Goal: Transaction & Acquisition: Purchase product/service

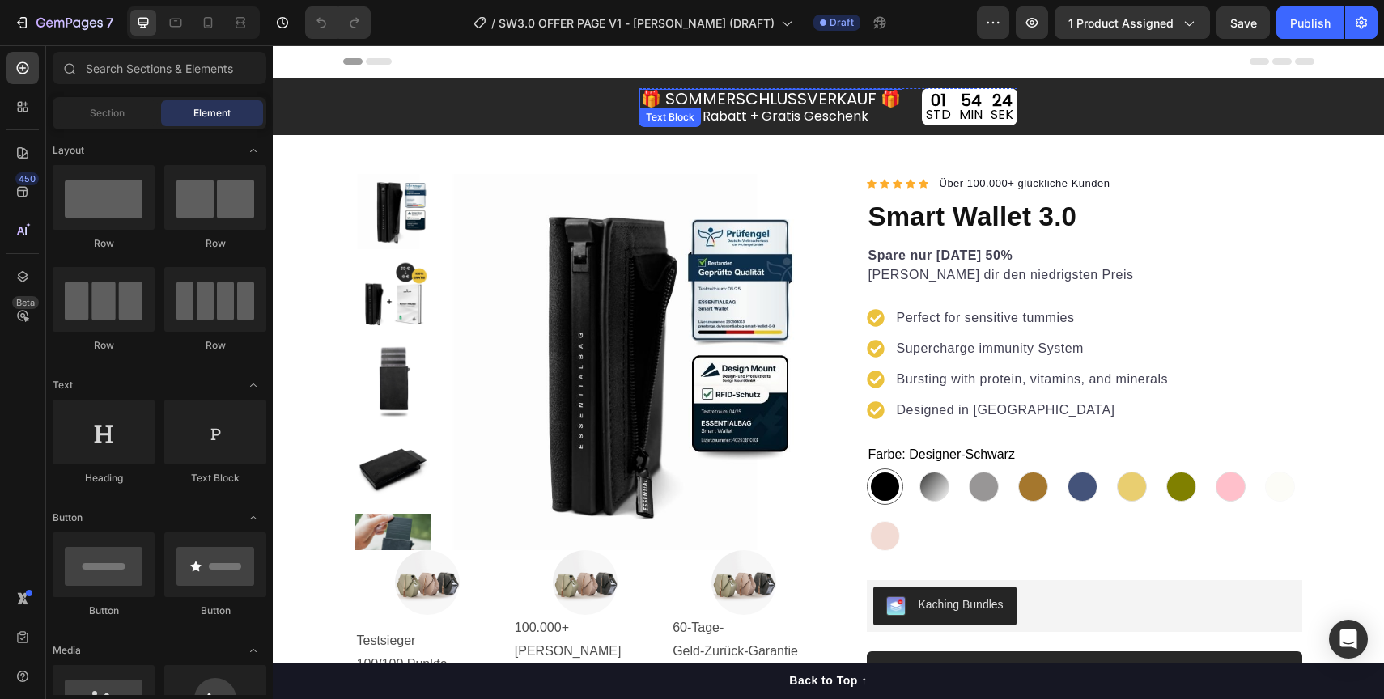
click at [755, 102] on p "🎁 SOMMERSCHLUSSVERKAUF 🎁" at bounding box center [771, 99] width 260 height 16
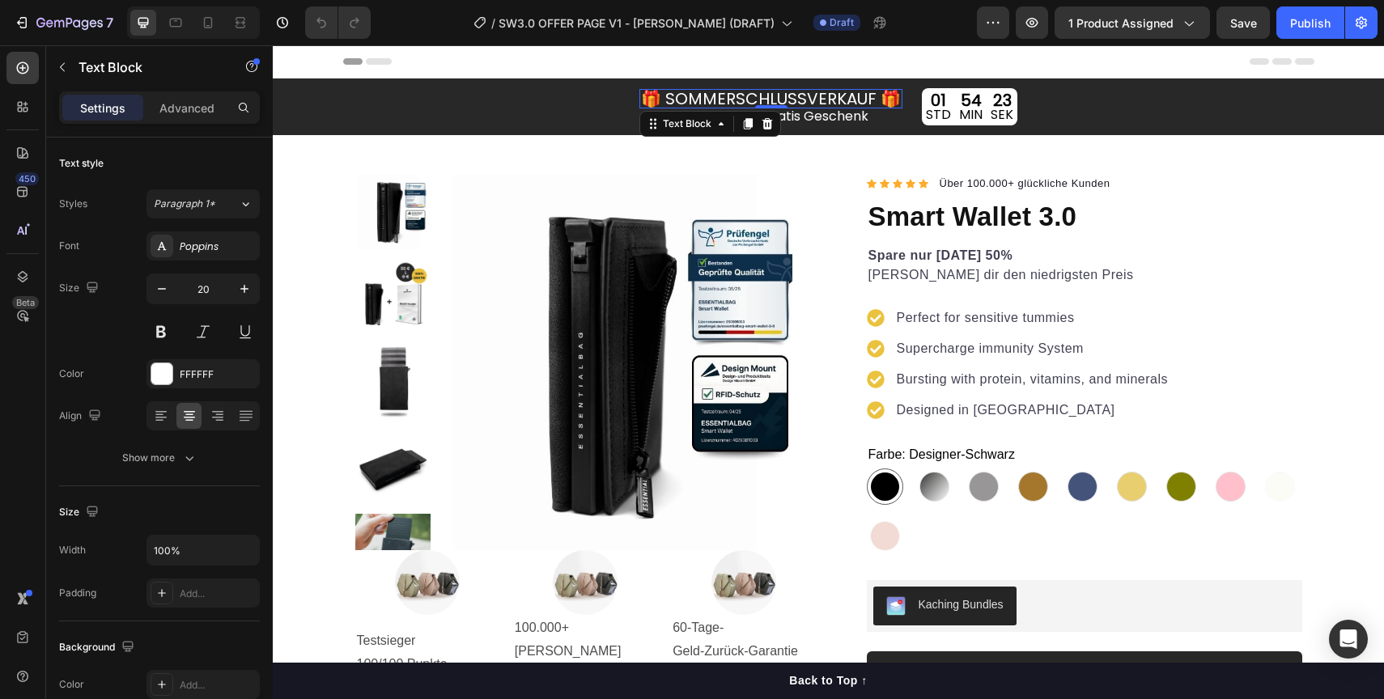
click at [705, 94] on p "🎁 SOMMERSCHLUSSVERKAUF 🎁" at bounding box center [771, 99] width 260 height 16
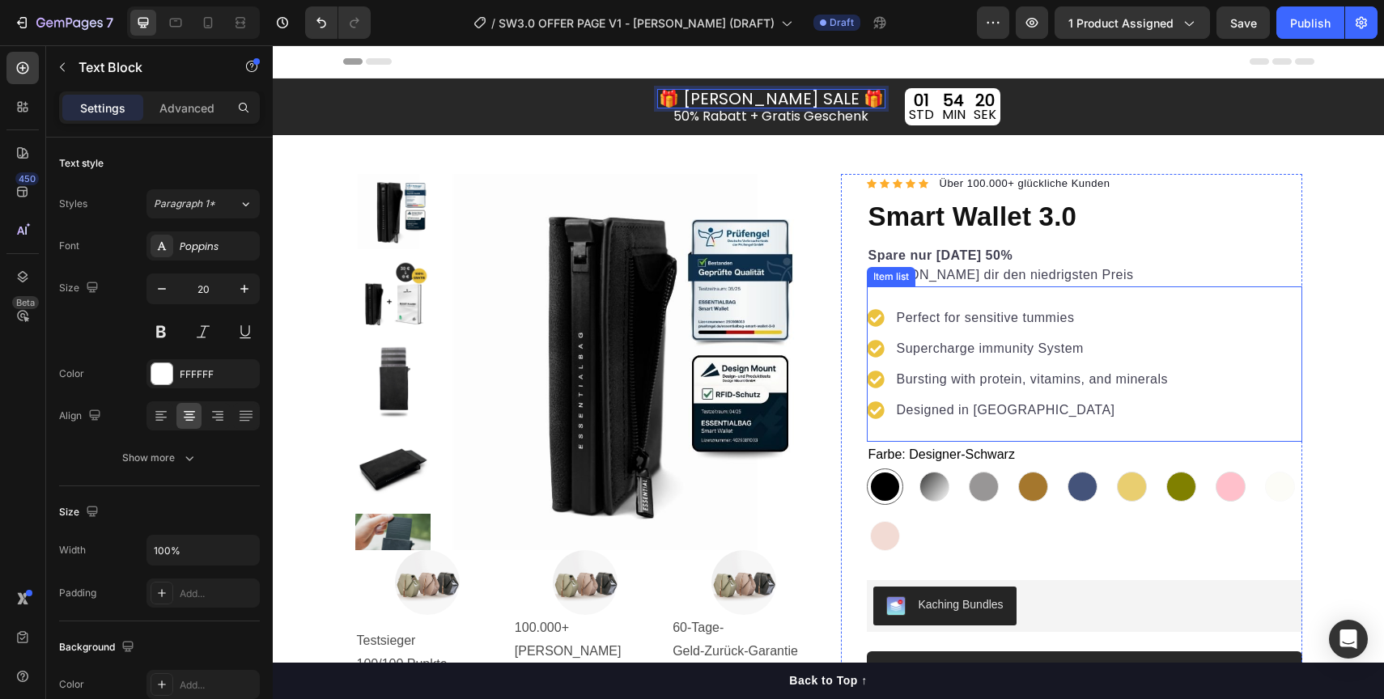
click at [1300, 288] on div "Perfect for sensitive tummies Supercharge immunity System Bursting with protein…" at bounding box center [1084, 363] width 435 height 155
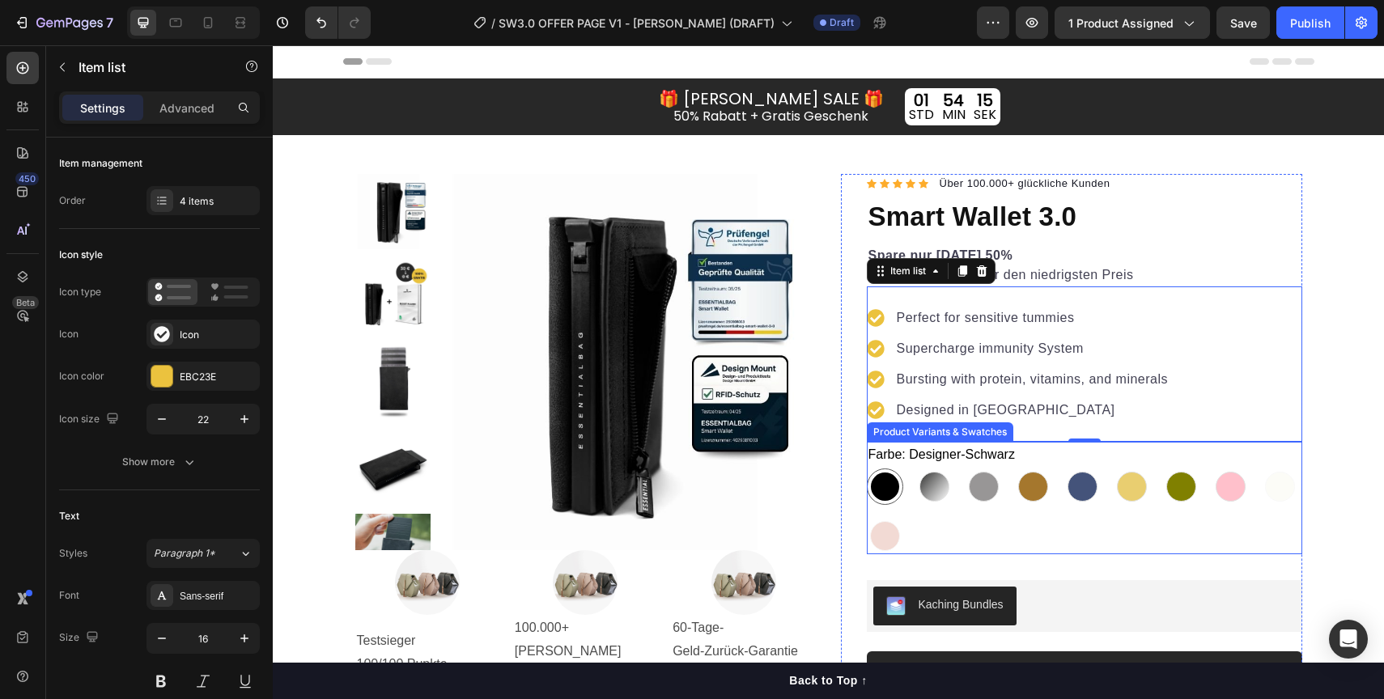
scroll to position [452, 0]
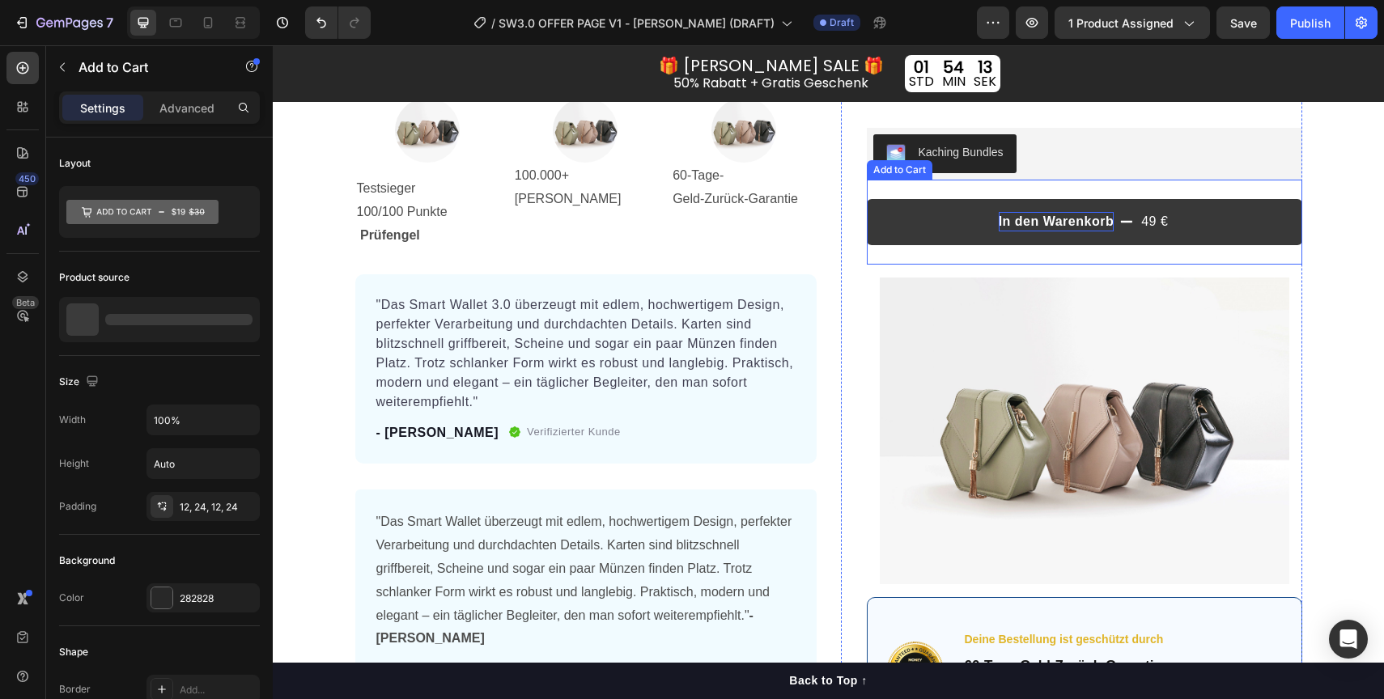
click at [1082, 216] on div "In den Warenkorb" at bounding box center [1057, 221] width 116 height 19
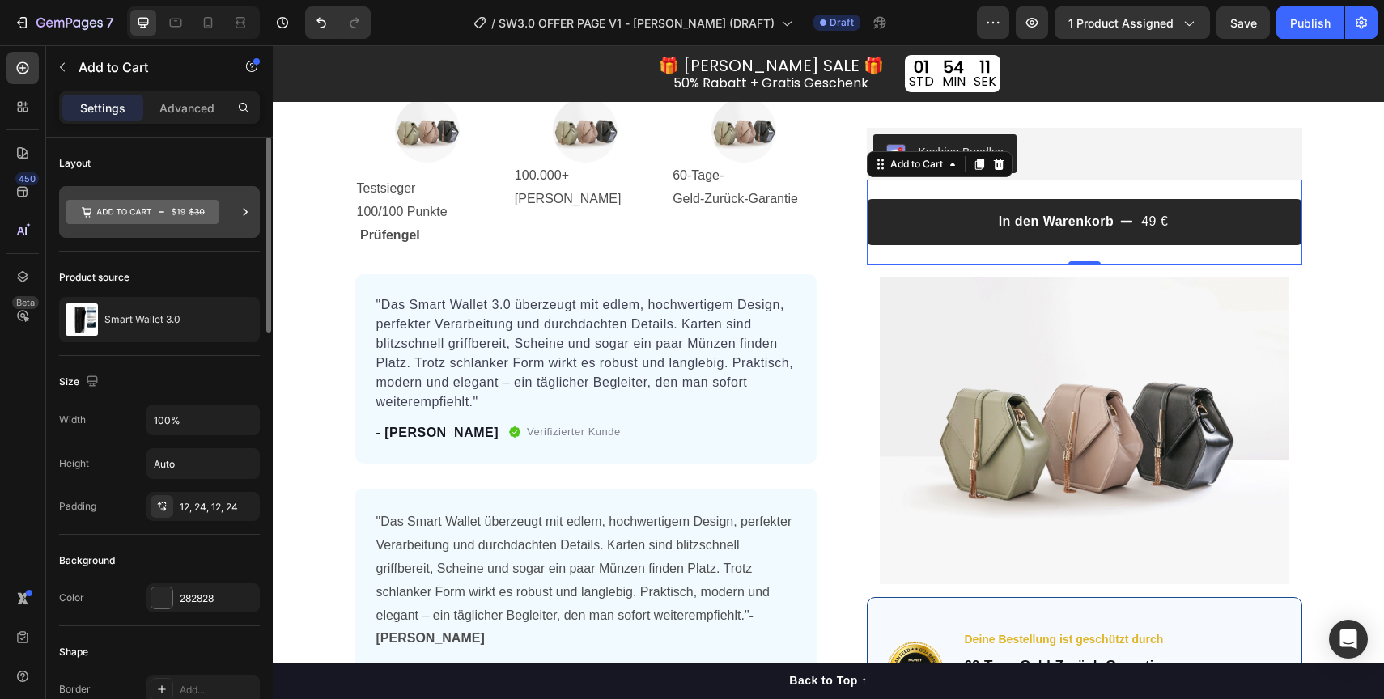
click at [122, 216] on icon at bounding box center [142, 212] width 152 height 24
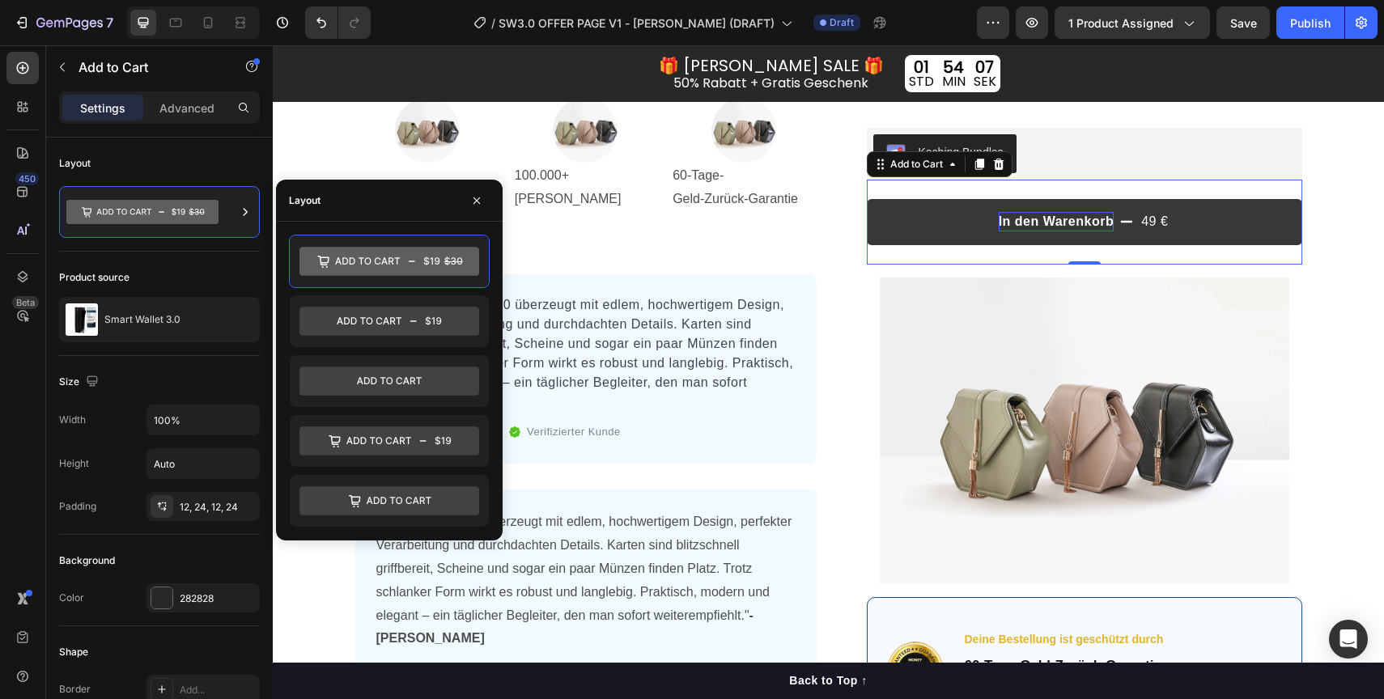
click at [1050, 219] on div "In den Warenkorb" at bounding box center [1057, 221] width 116 height 19
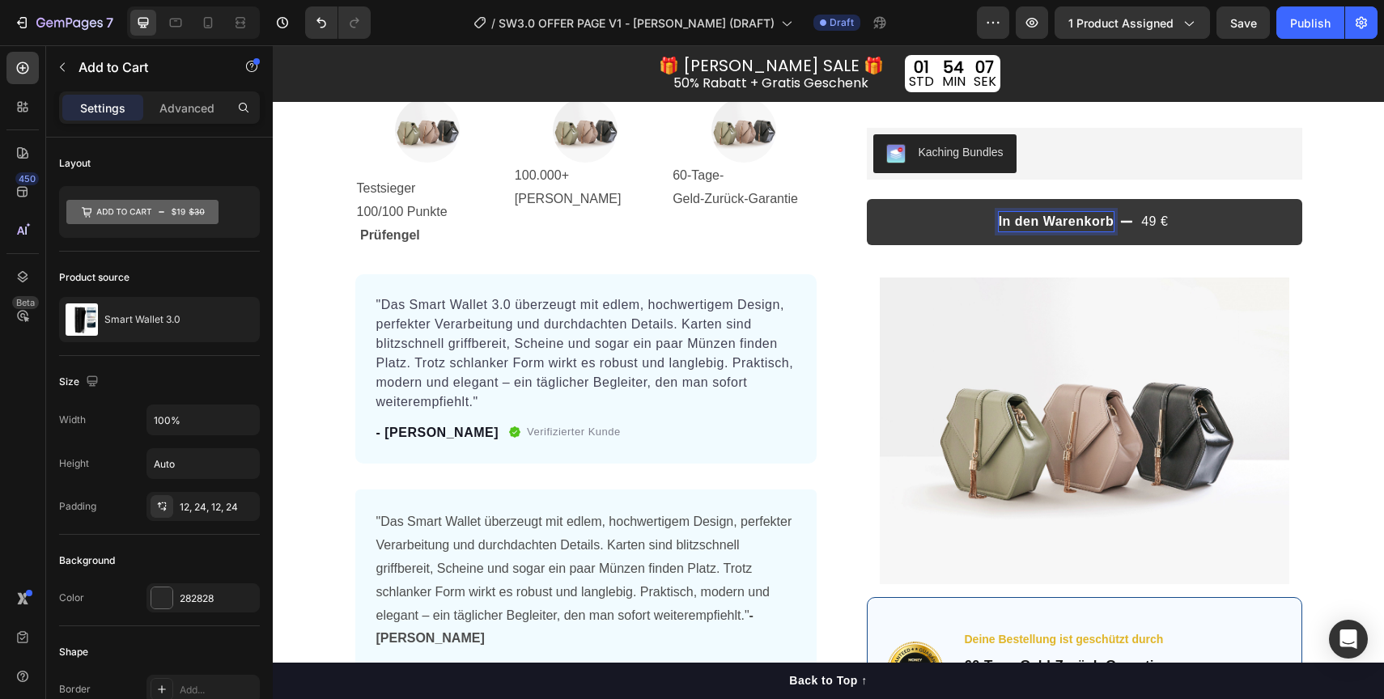
click at [1050, 219] on p "In den Warenkorb" at bounding box center [1057, 221] width 116 height 19
click at [1050, 220] on p "In den Warenkorb" at bounding box center [1057, 221] width 116 height 19
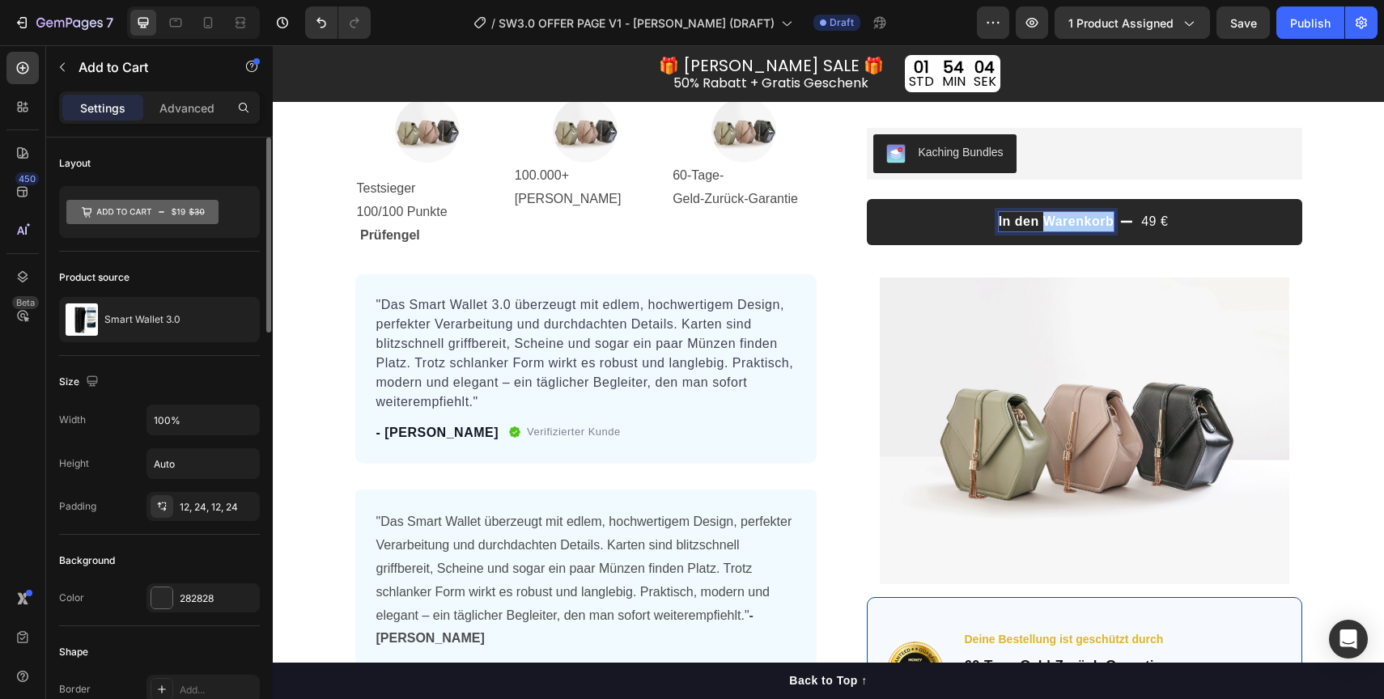
click at [193, 240] on div "Layout" at bounding box center [159, 195] width 201 height 114
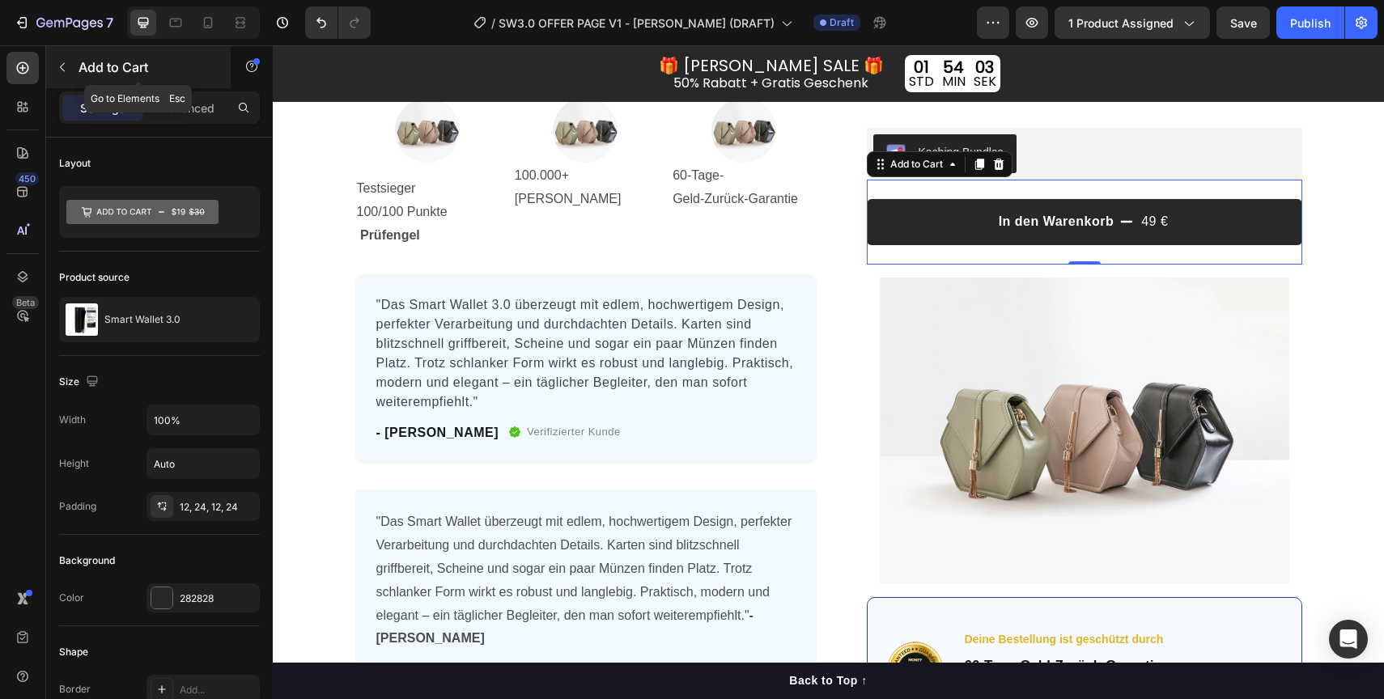
click at [49, 62] on div "Add to Cart" at bounding box center [138, 67] width 185 height 42
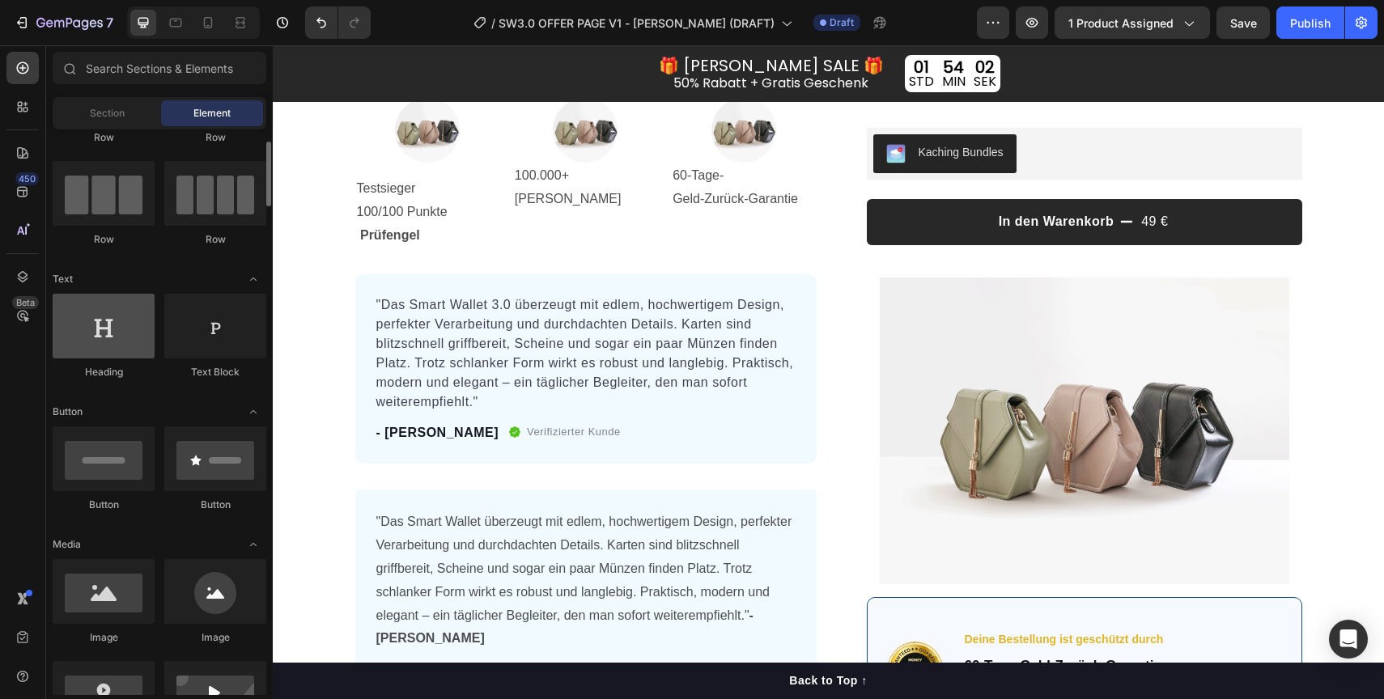
scroll to position [0, 0]
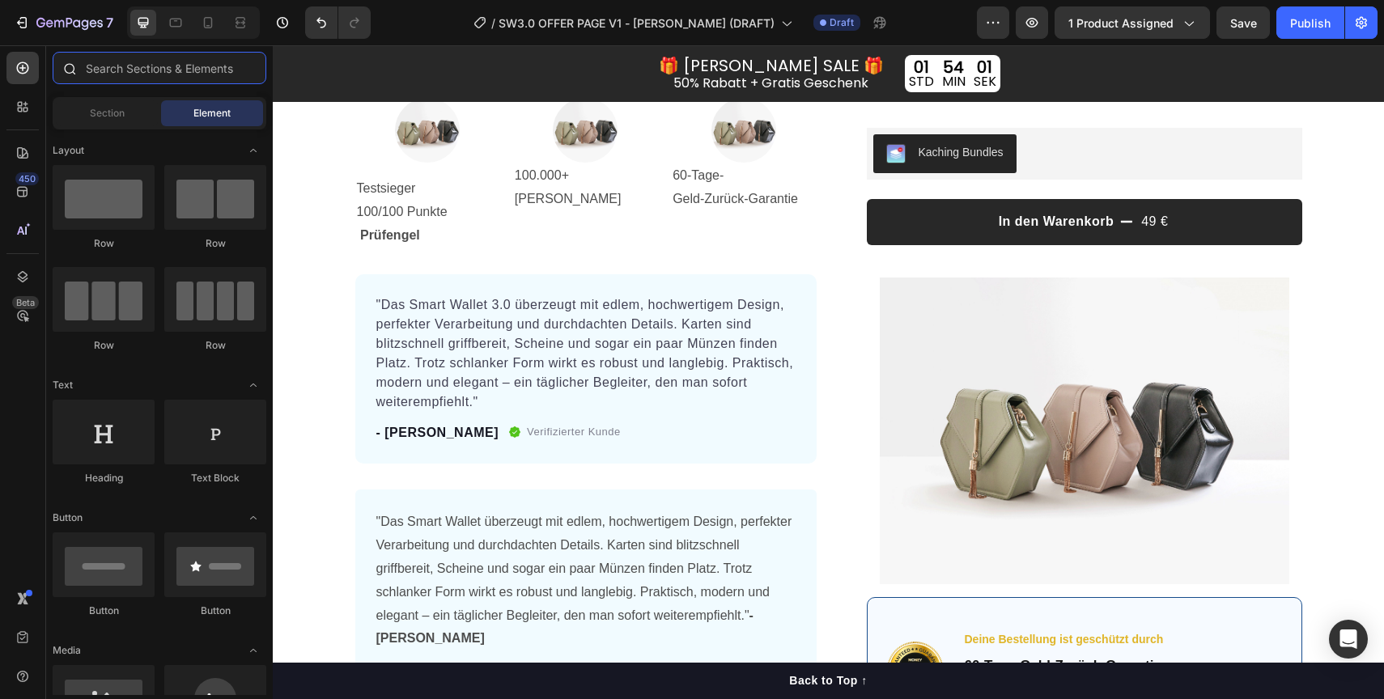
click at [162, 76] on input "text" at bounding box center [160, 68] width 214 height 32
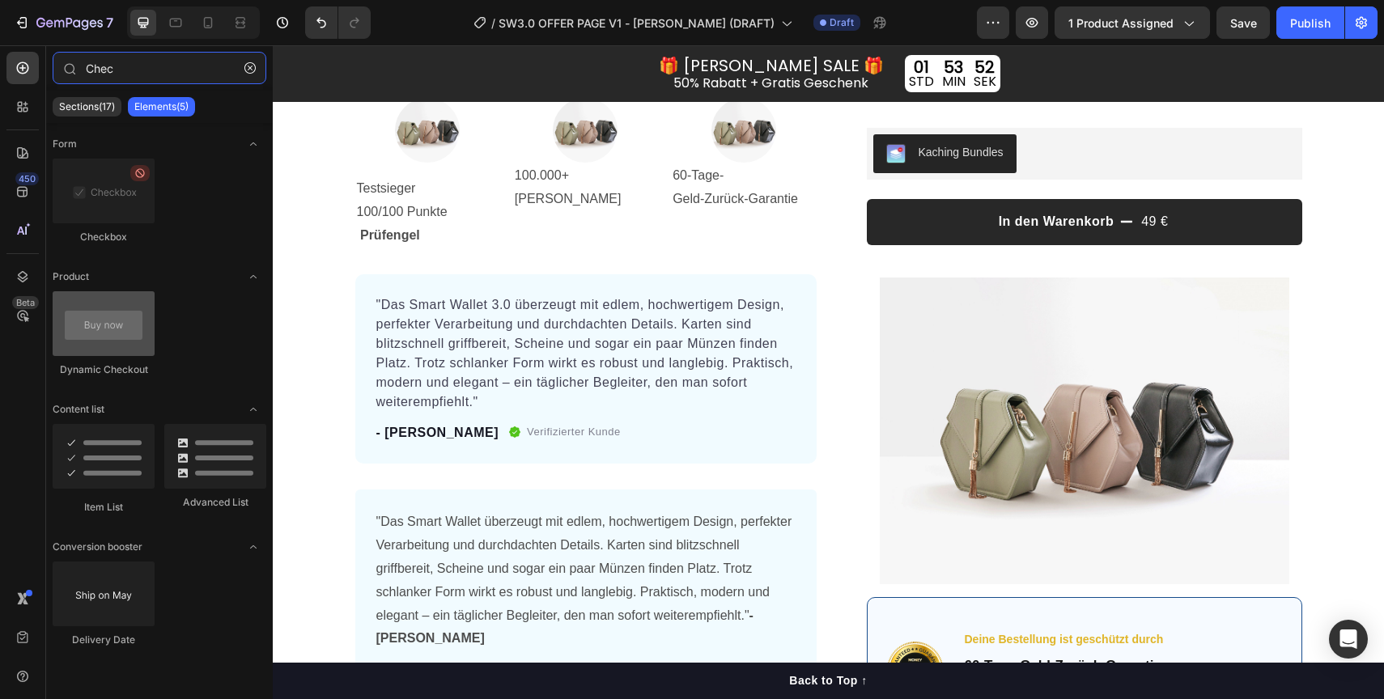
type input "Chec"
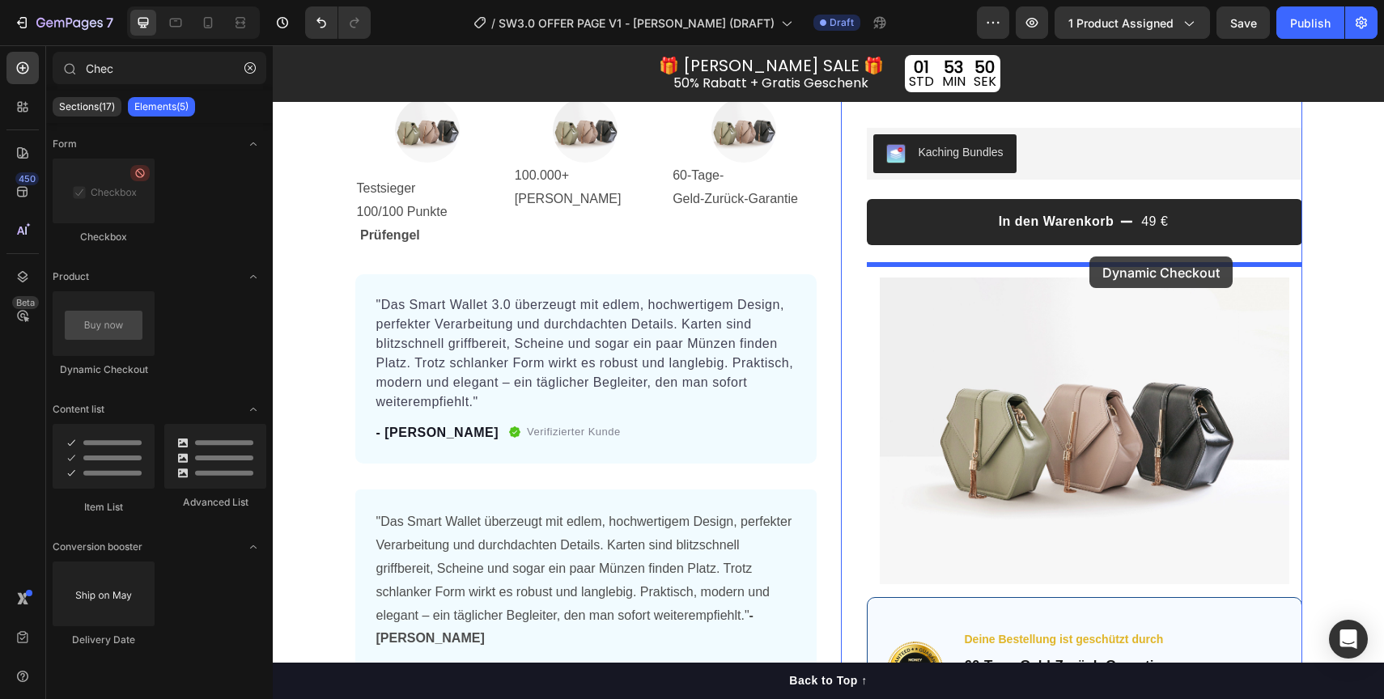
drag, startPoint x: 379, startPoint y: 399, endPoint x: 1089, endPoint y: 257, distance: 724.7
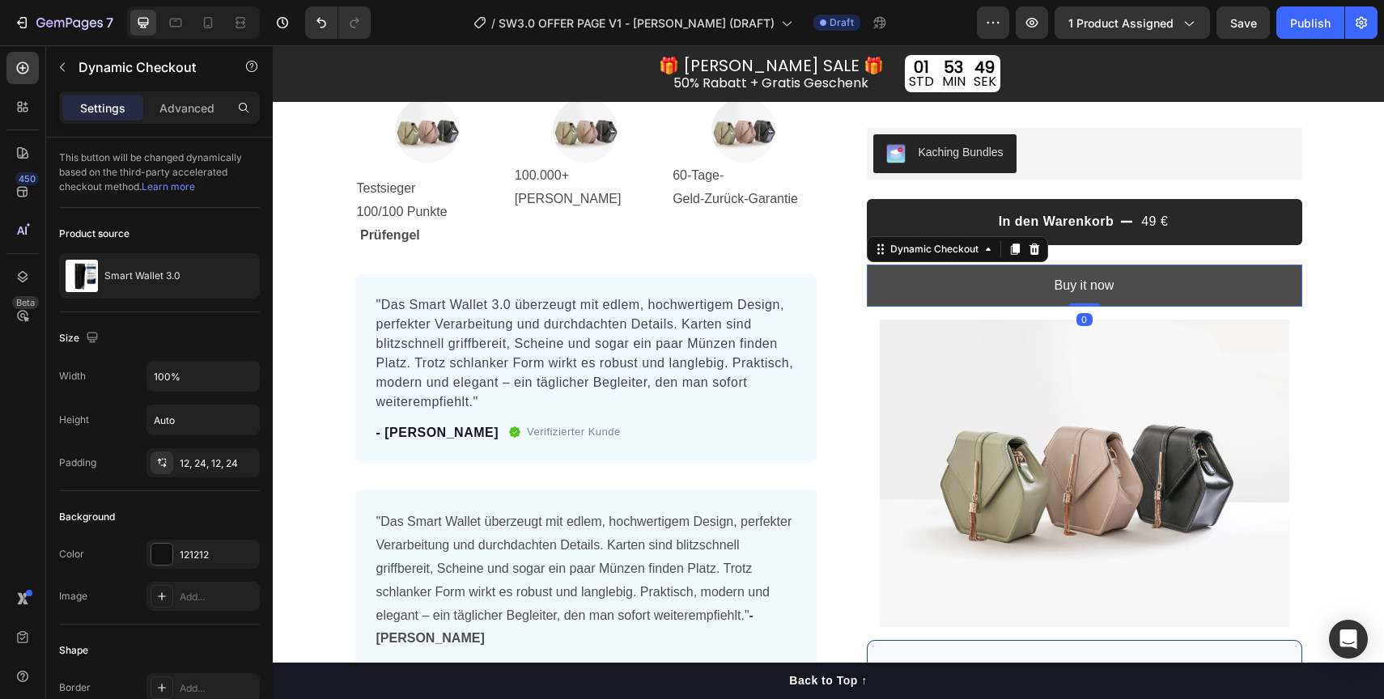
click at [1025, 291] on button "Buy it now" at bounding box center [1084, 286] width 435 height 43
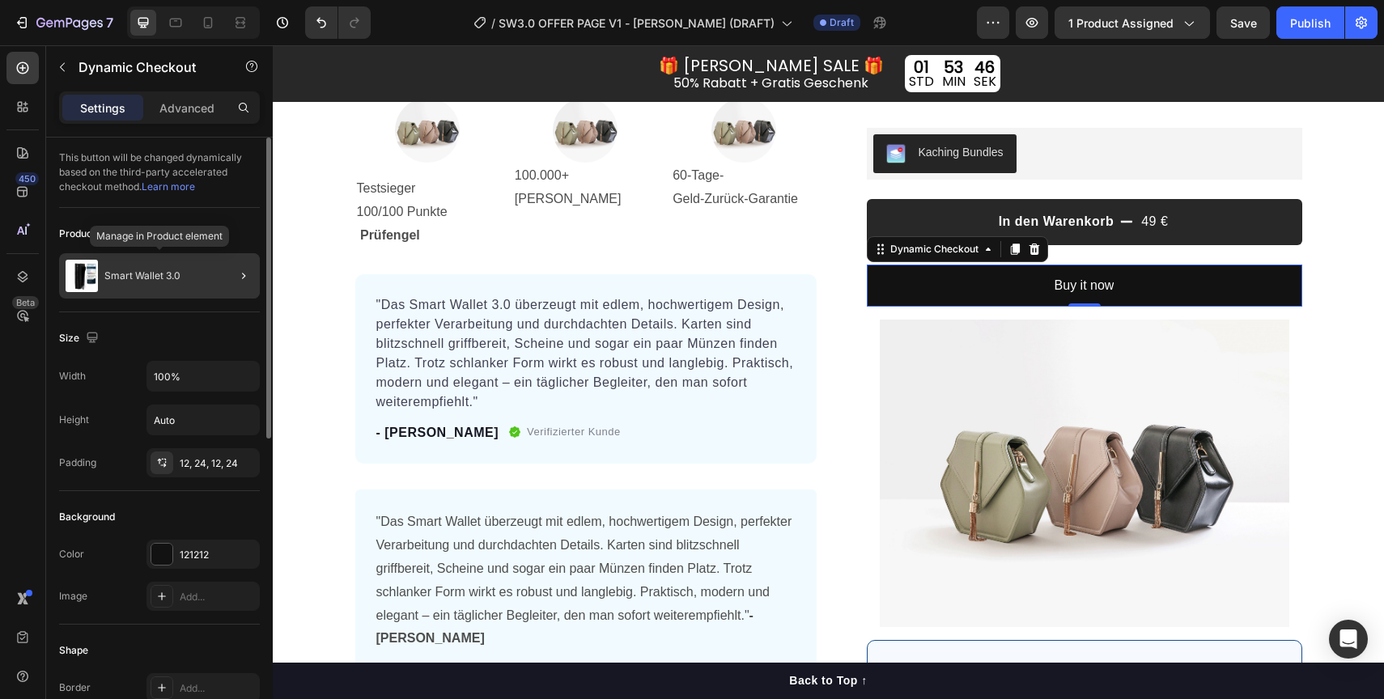
click at [135, 285] on div "Smart Wallet 3.0" at bounding box center [159, 275] width 201 height 45
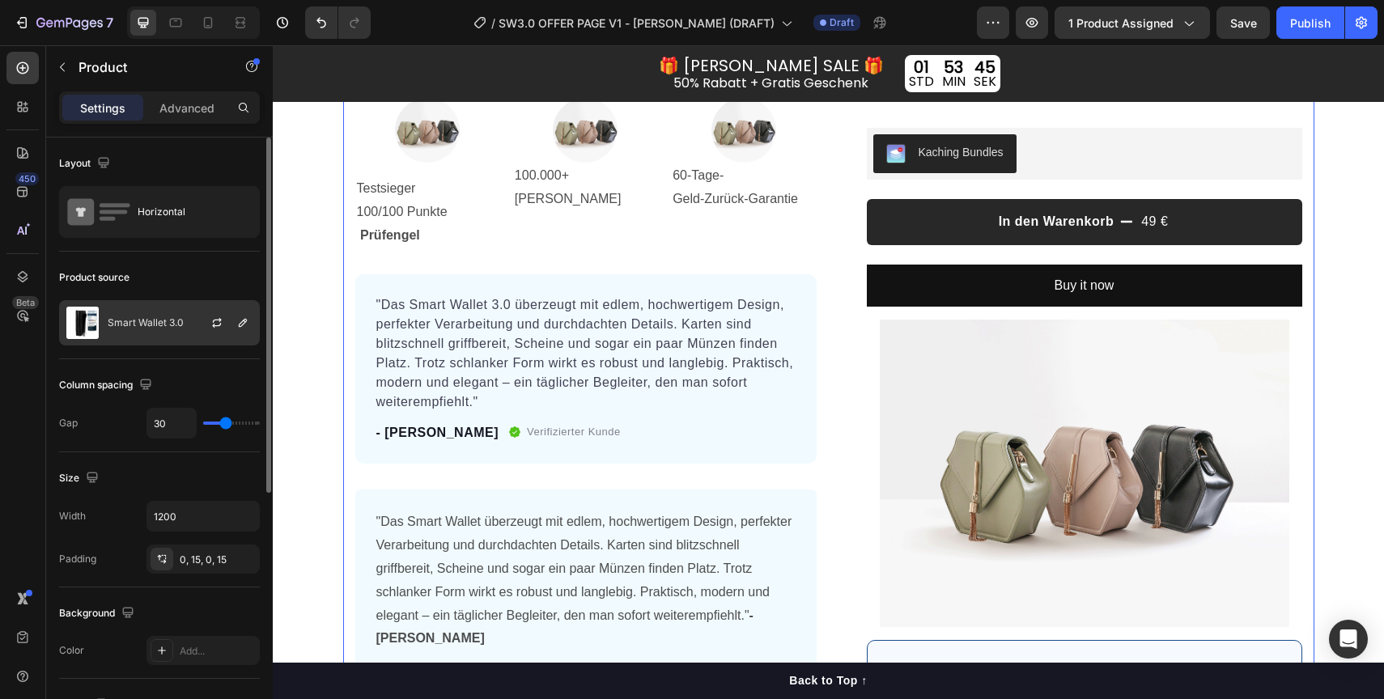
click at [161, 316] on div "Smart Wallet 3.0" at bounding box center [159, 322] width 201 height 45
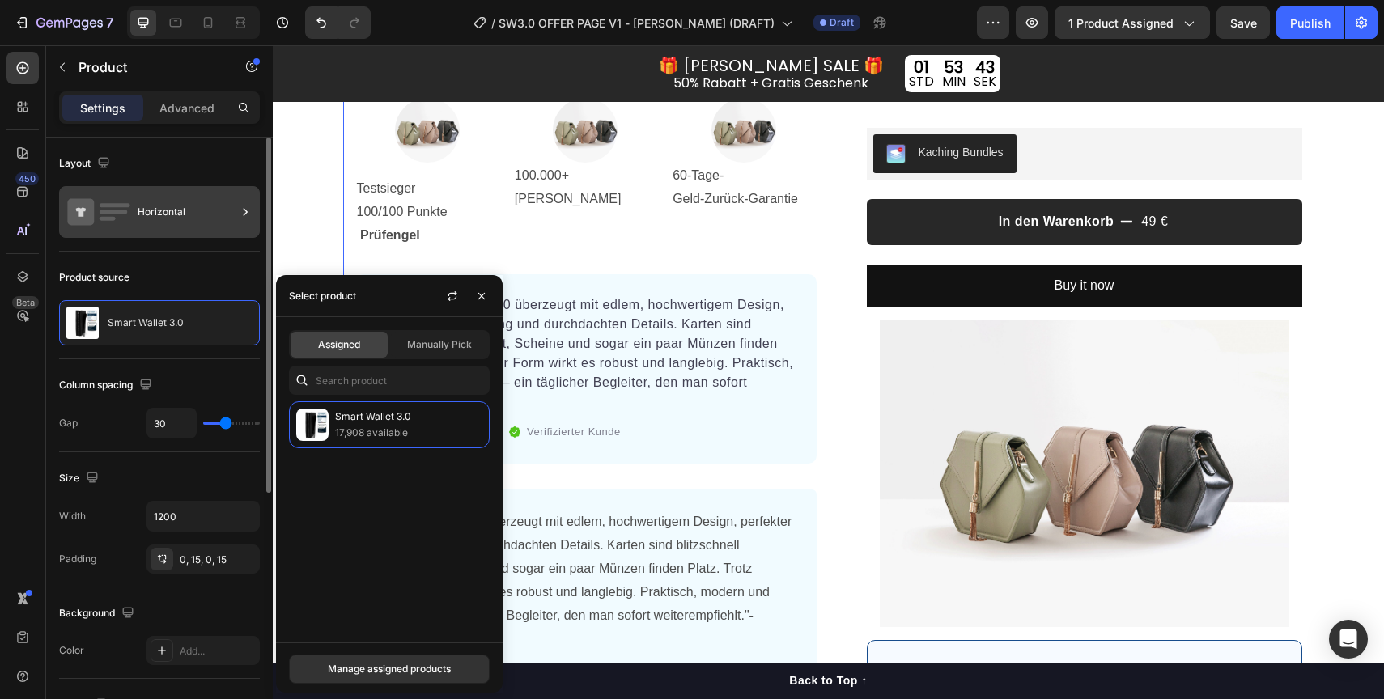
click at [253, 235] on div at bounding box center [245, 212] width 16 height 52
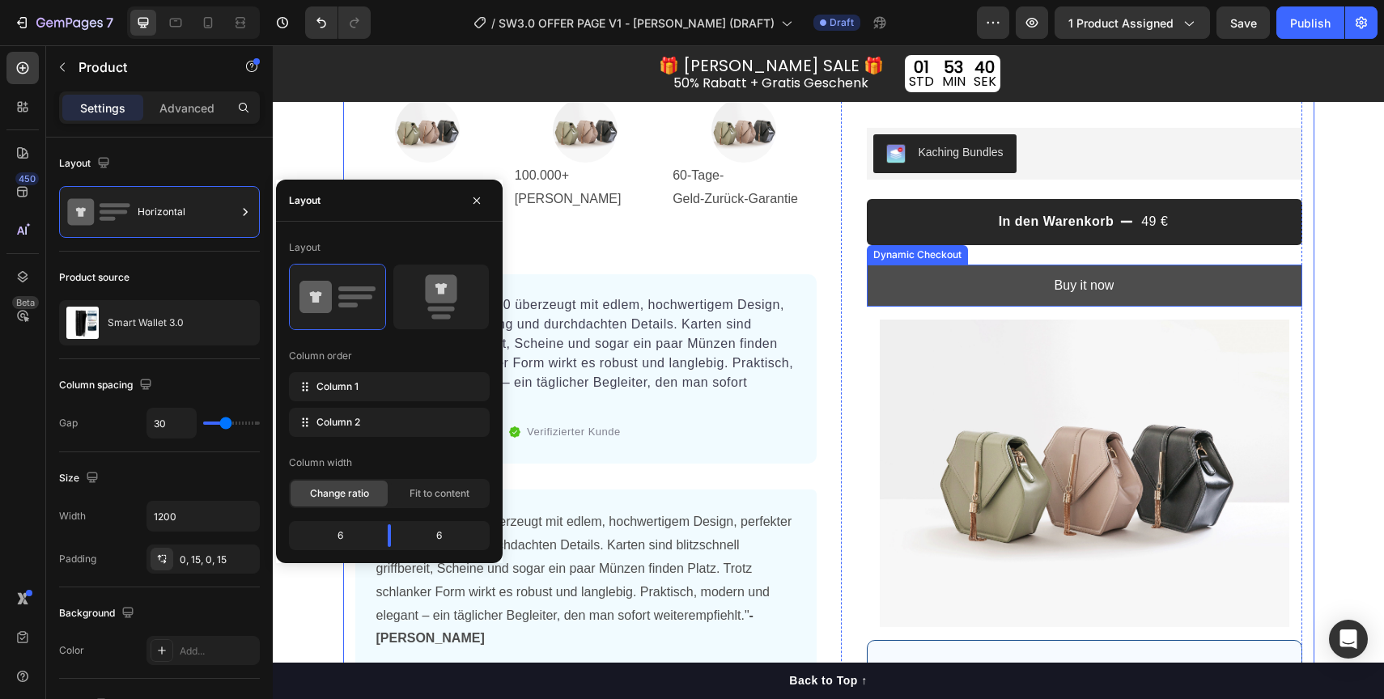
click at [985, 293] on button "Buy it now" at bounding box center [1084, 286] width 435 height 43
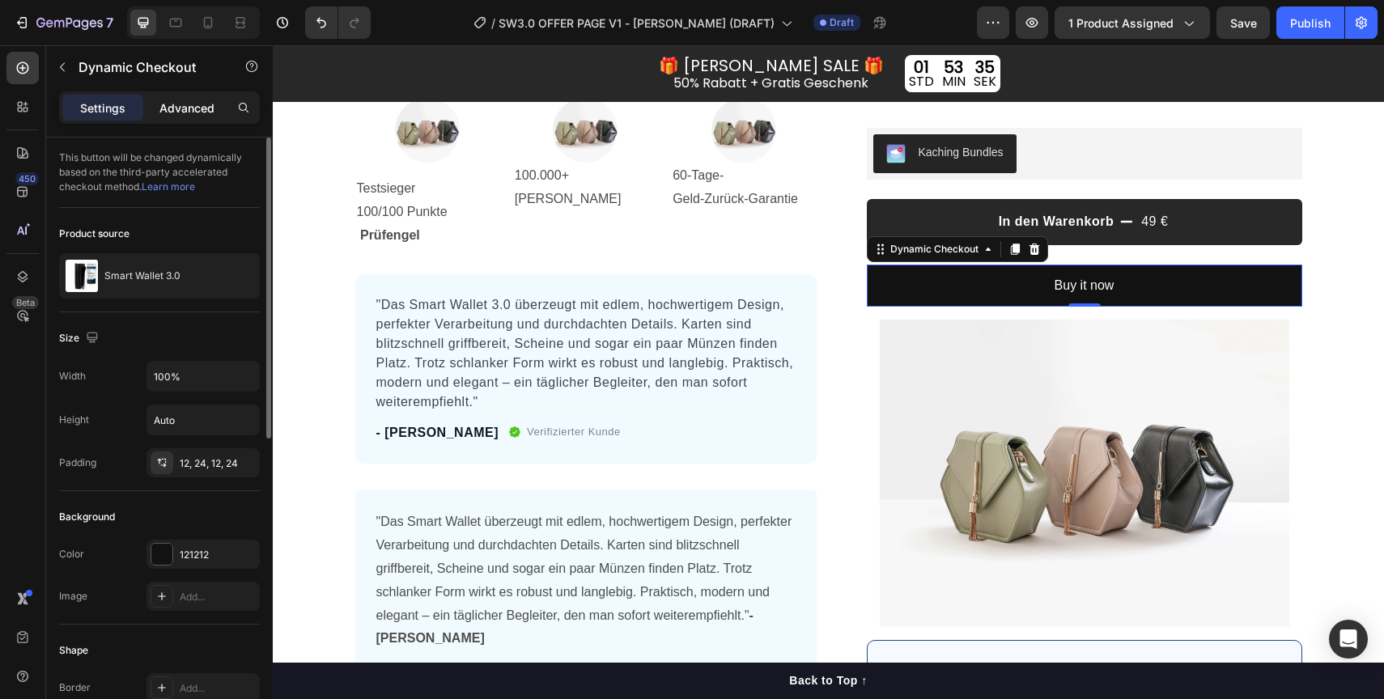
click at [205, 117] on div "Advanced" at bounding box center [186, 108] width 81 height 26
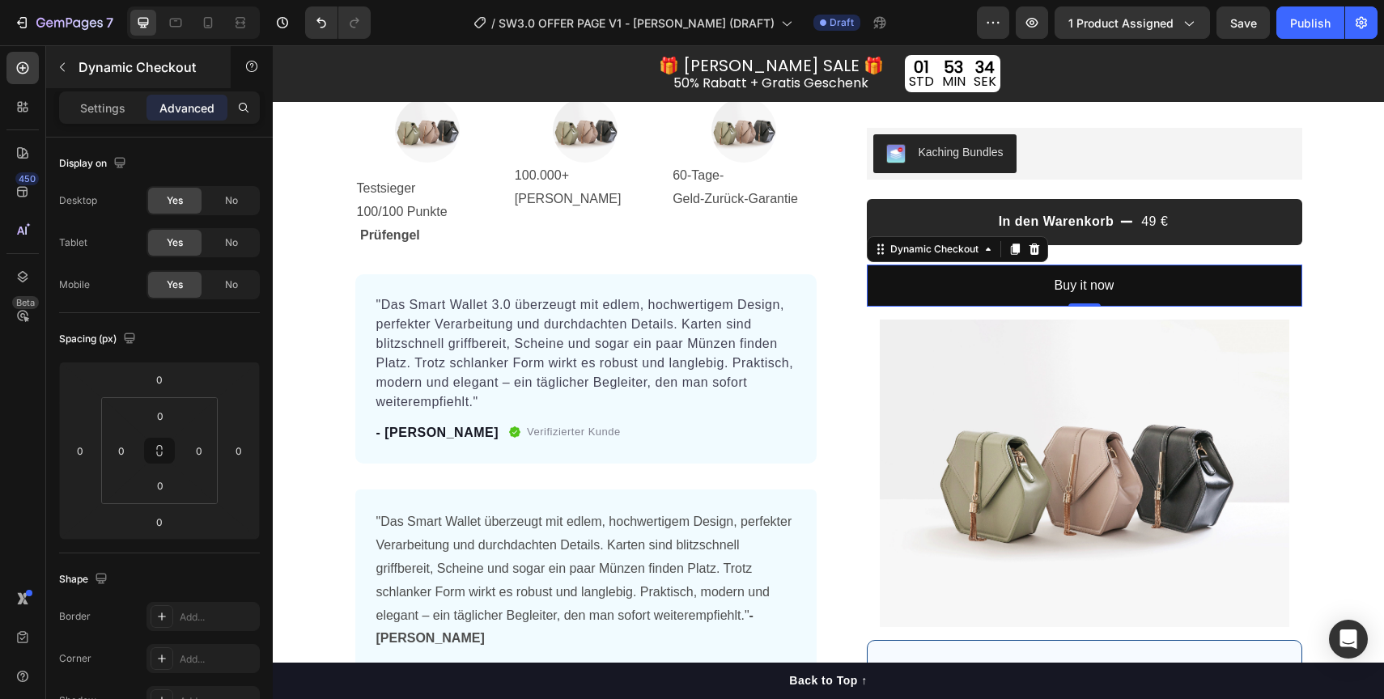
click at [100, 108] on p "Settings" at bounding box center [102, 108] width 45 height 17
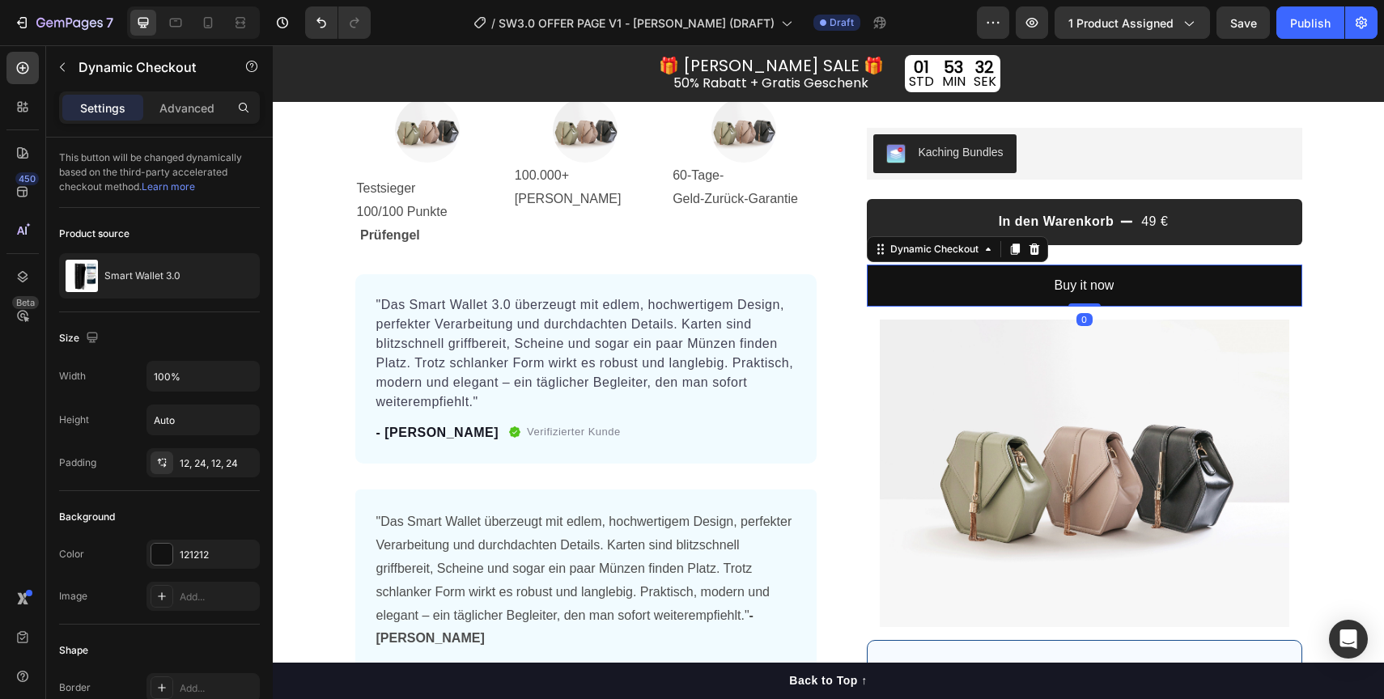
click at [1029, 248] on icon at bounding box center [1034, 248] width 11 height 11
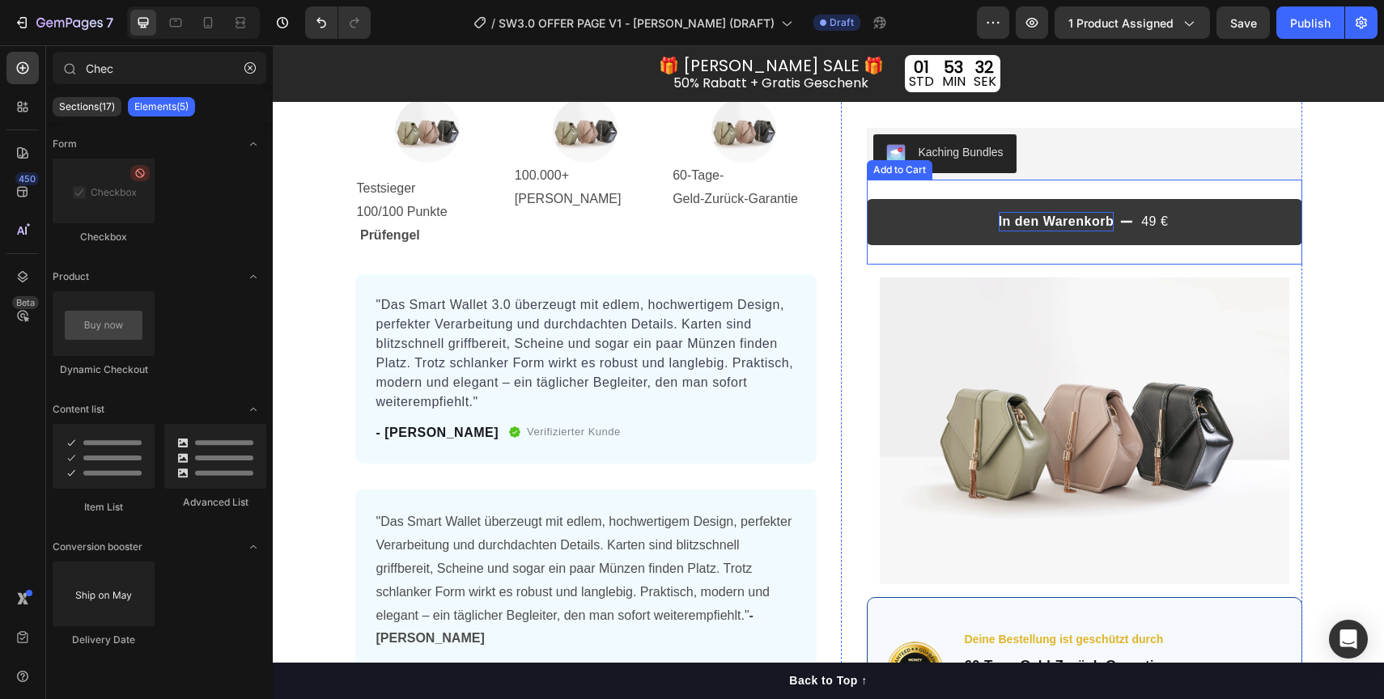
click at [1040, 228] on p "In den Warenkorb" at bounding box center [1057, 221] width 116 height 19
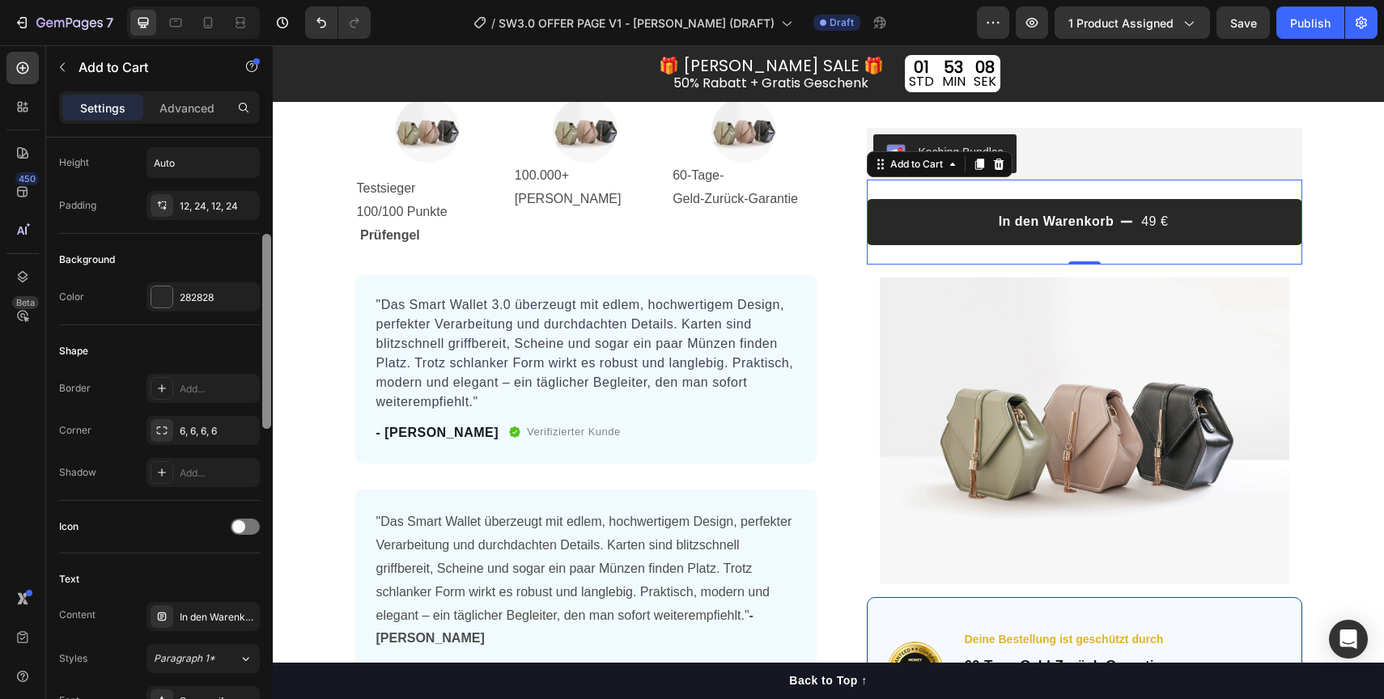
scroll to position [334, 0]
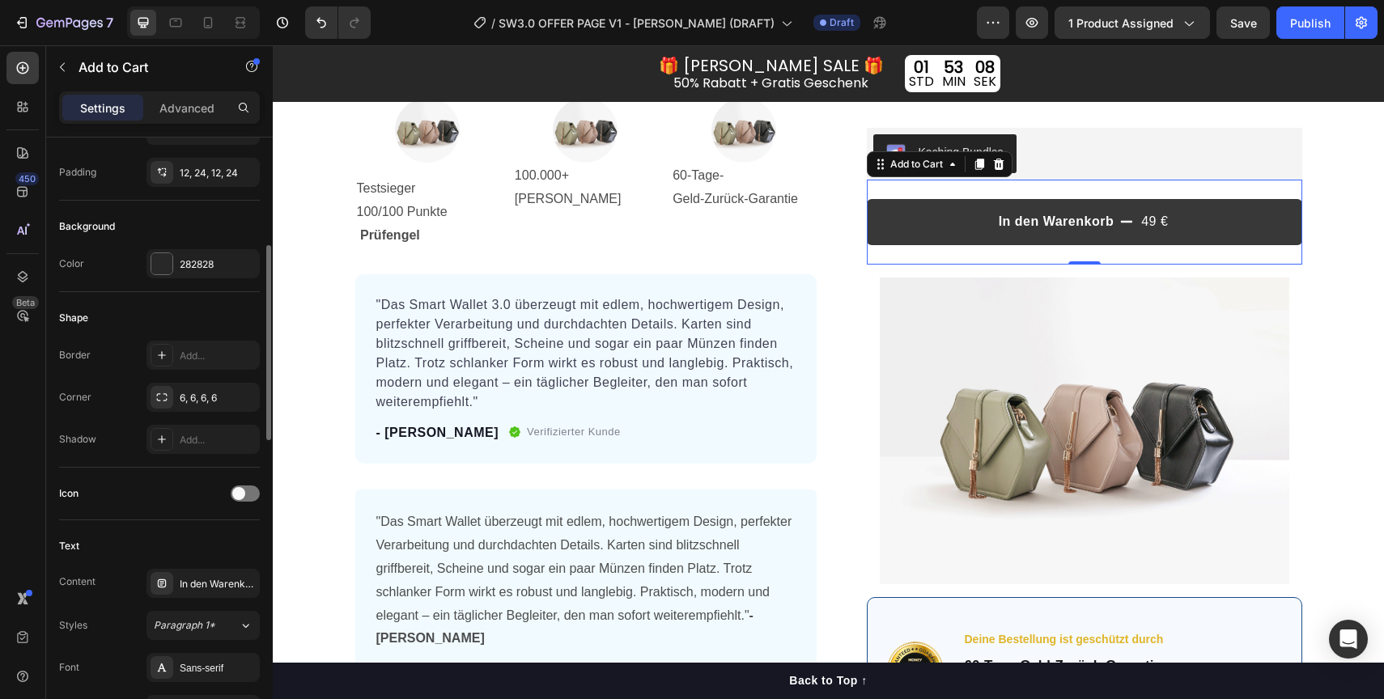
click at [972, 239] on button "In den Warenkorb 49 €" at bounding box center [1084, 222] width 435 height 46
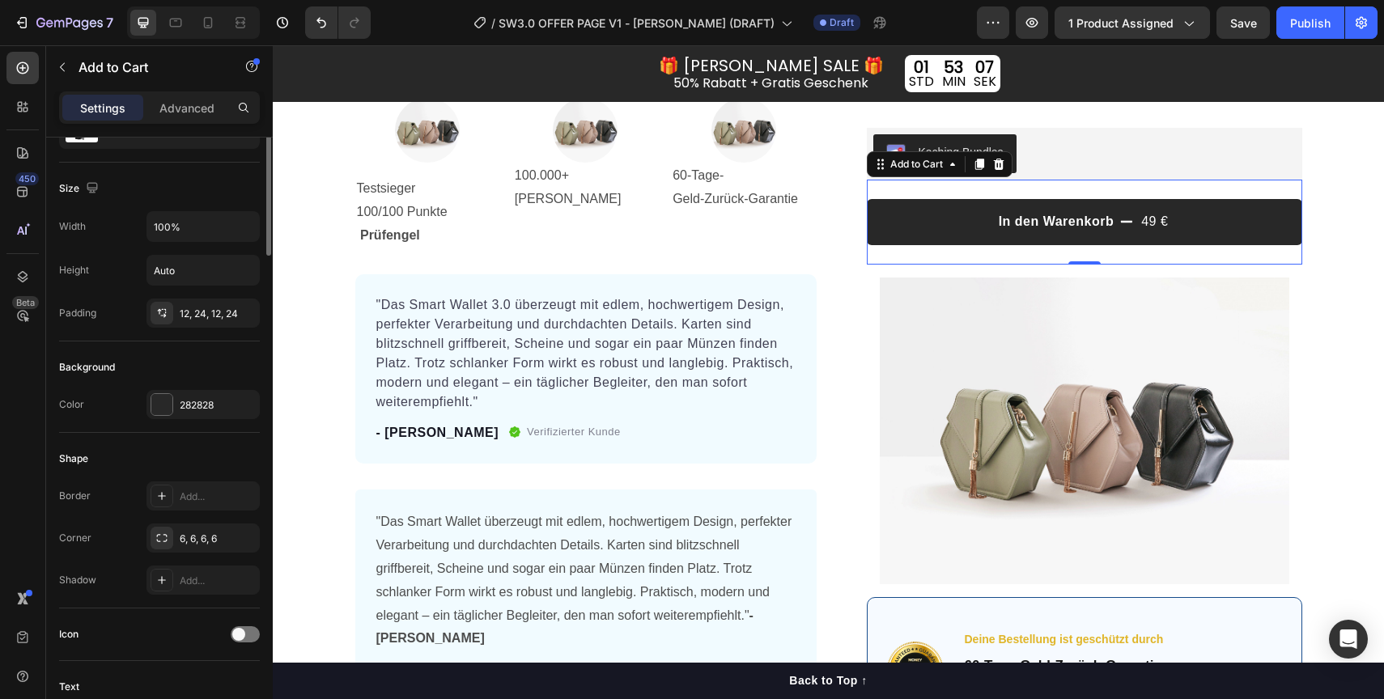
scroll to position [0, 0]
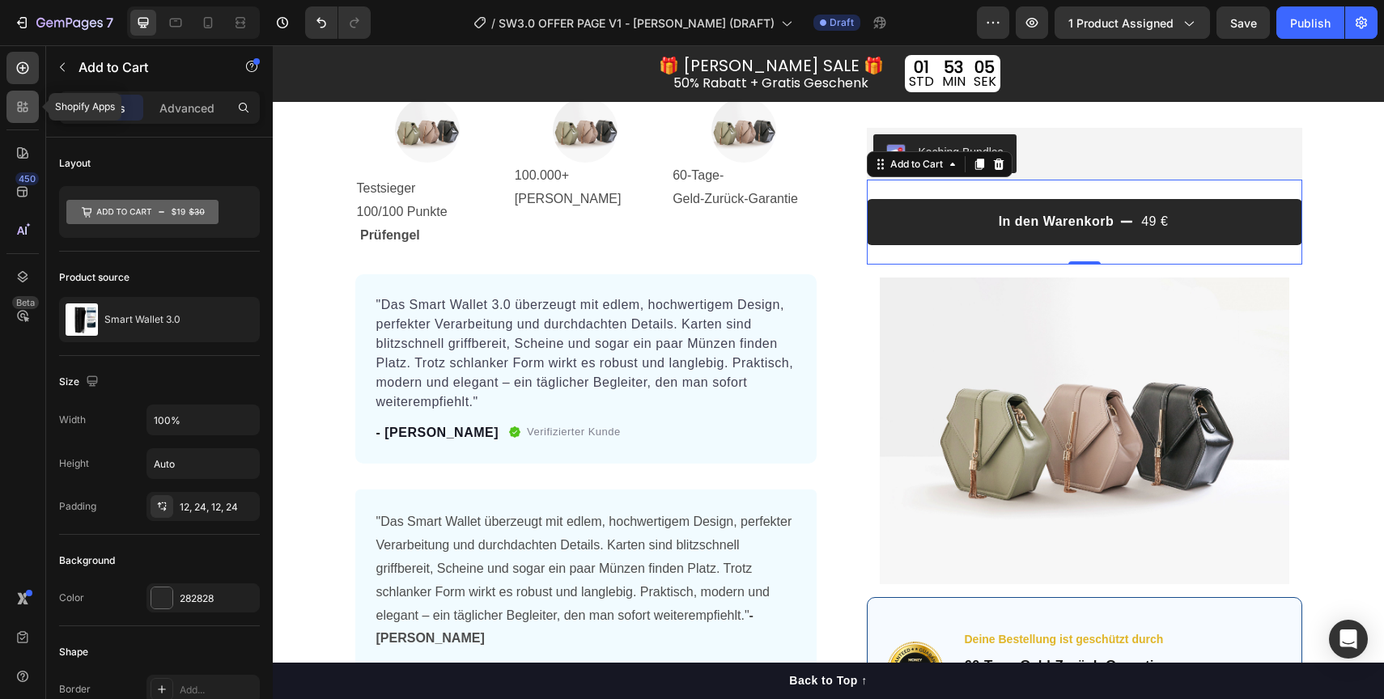
click at [27, 115] on div at bounding box center [22, 107] width 32 height 32
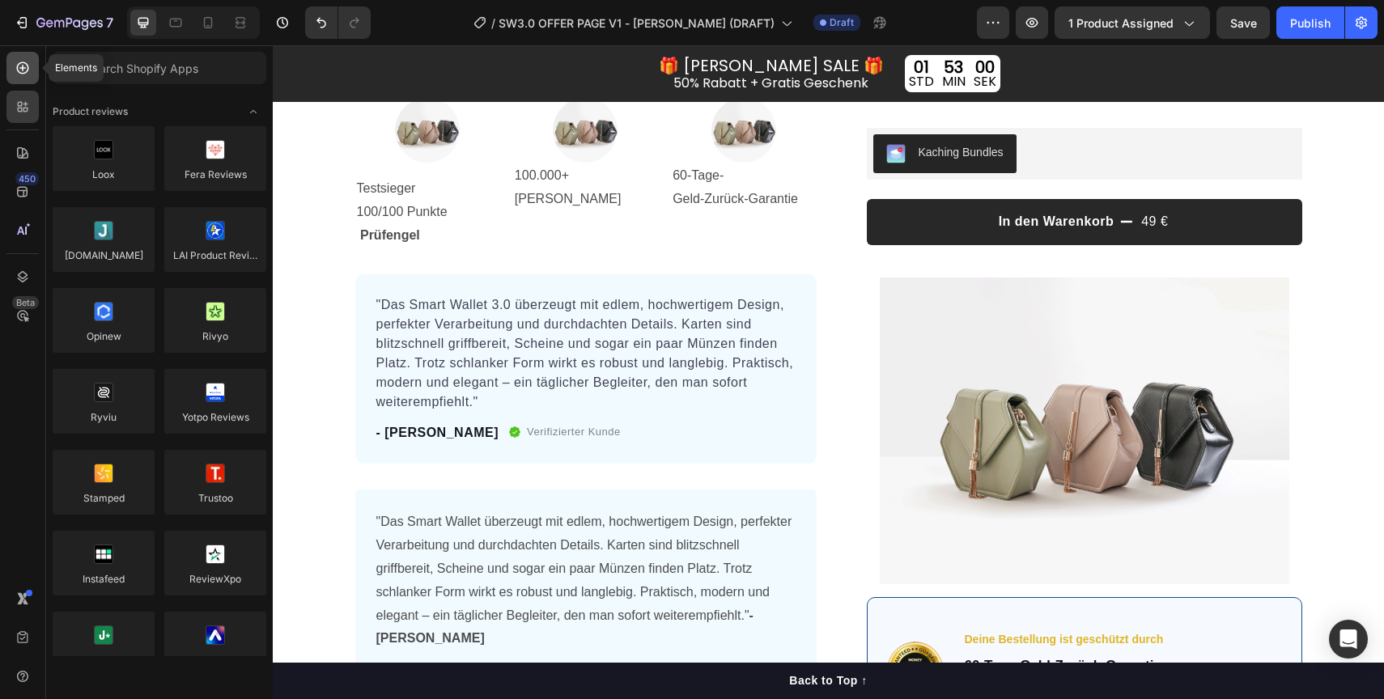
click at [25, 82] on div at bounding box center [22, 68] width 32 height 32
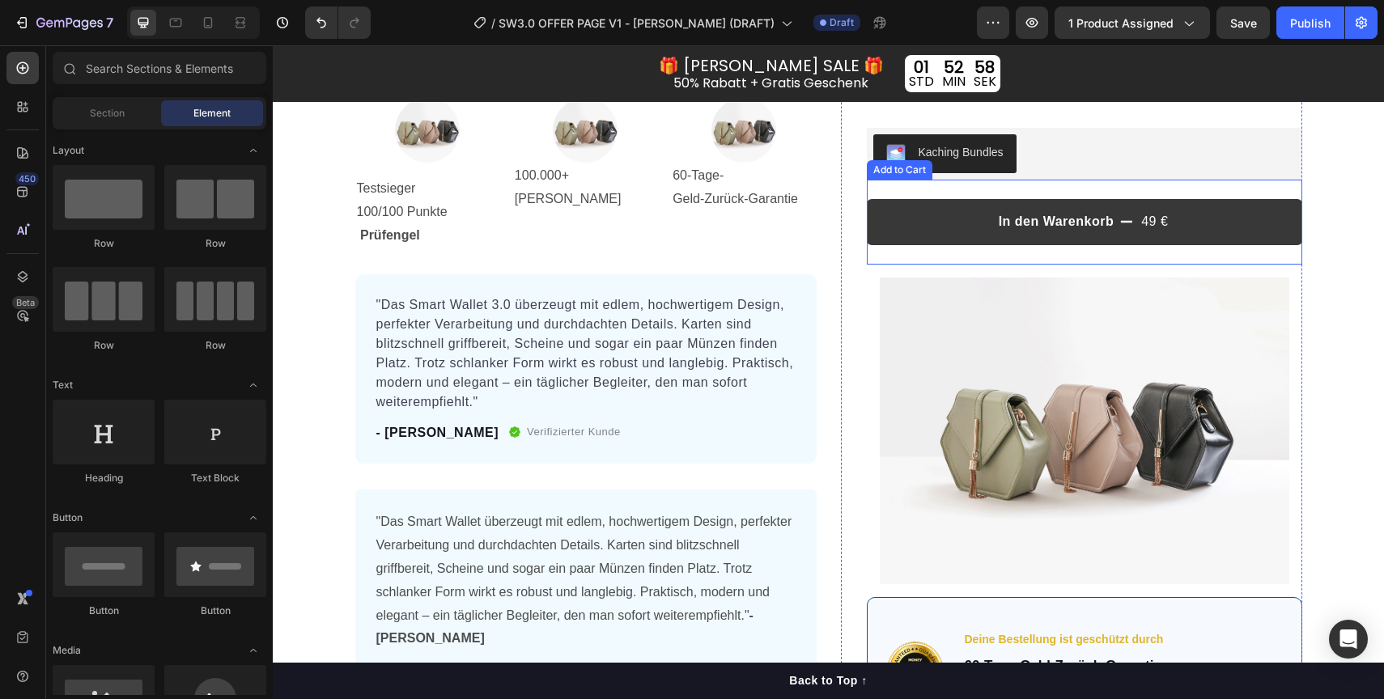
click at [993, 211] on button "In den Warenkorb 49 €" at bounding box center [1084, 222] width 435 height 46
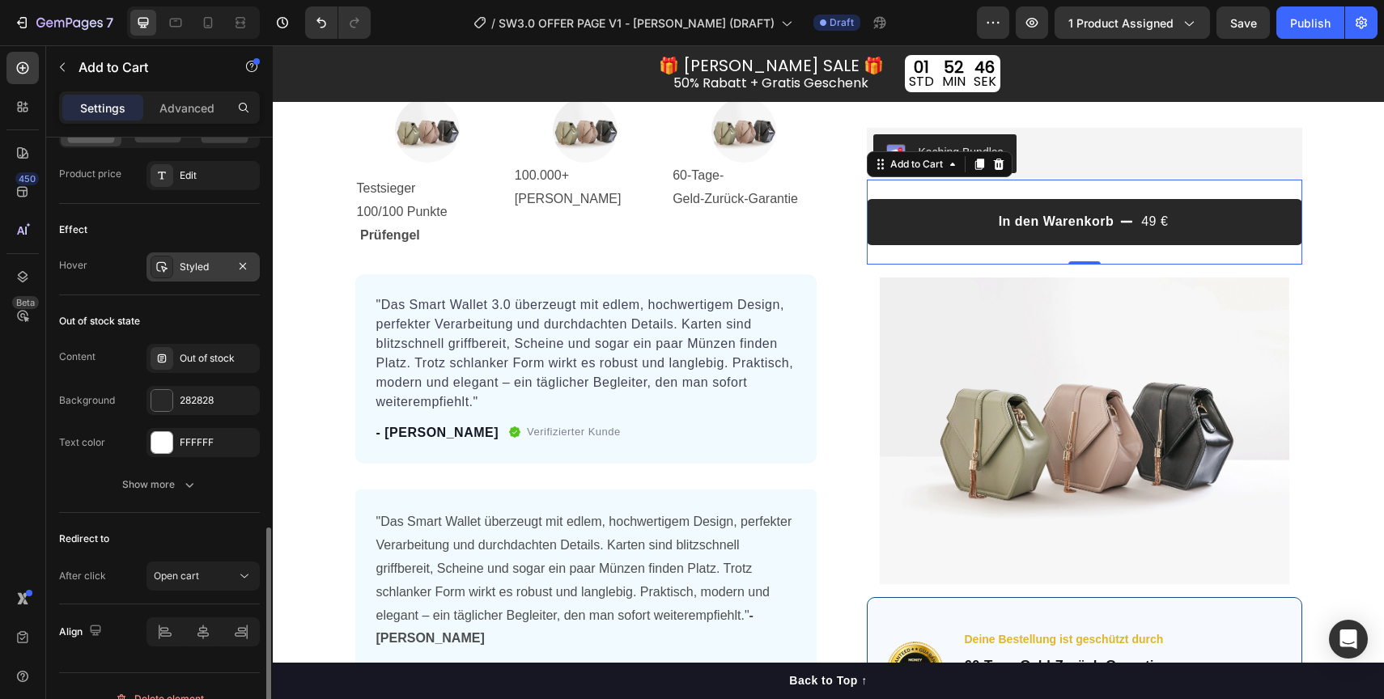
scroll to position [1280, 0]
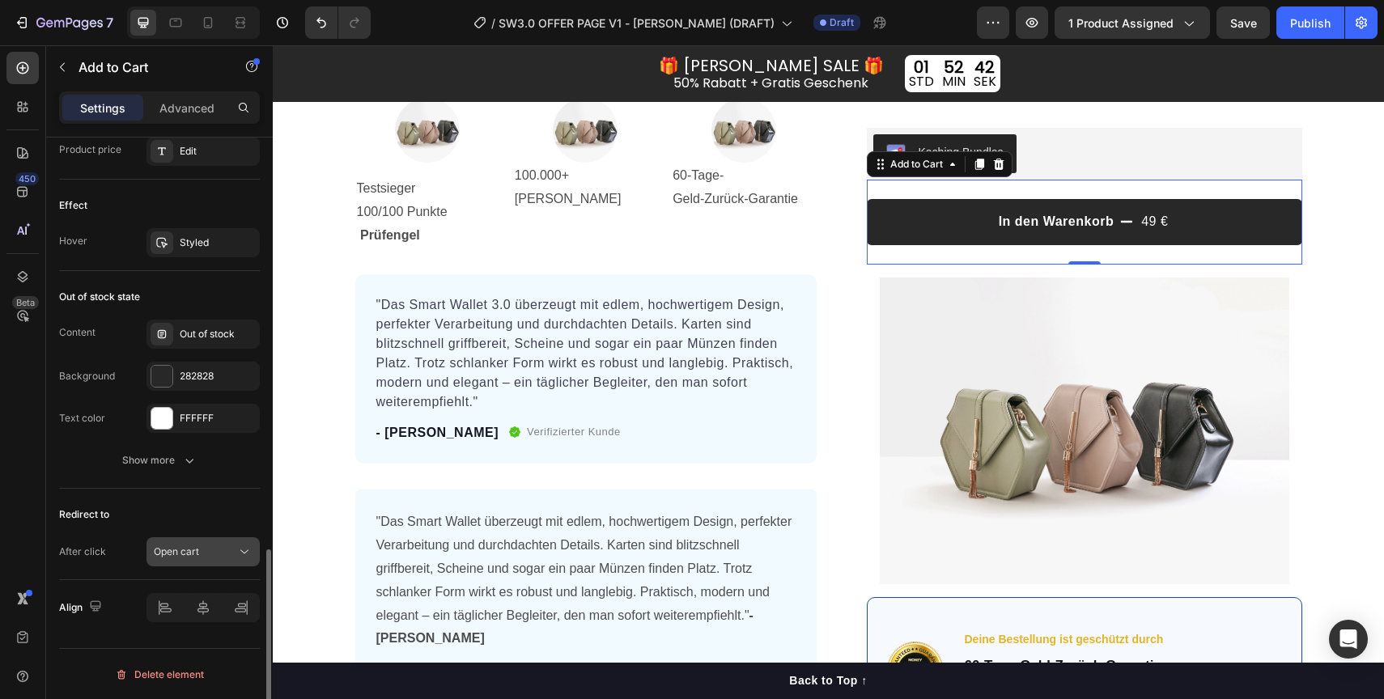
click at [215, 555] on div "Open cart" at bounding box center [195, 552] width 83 height 15
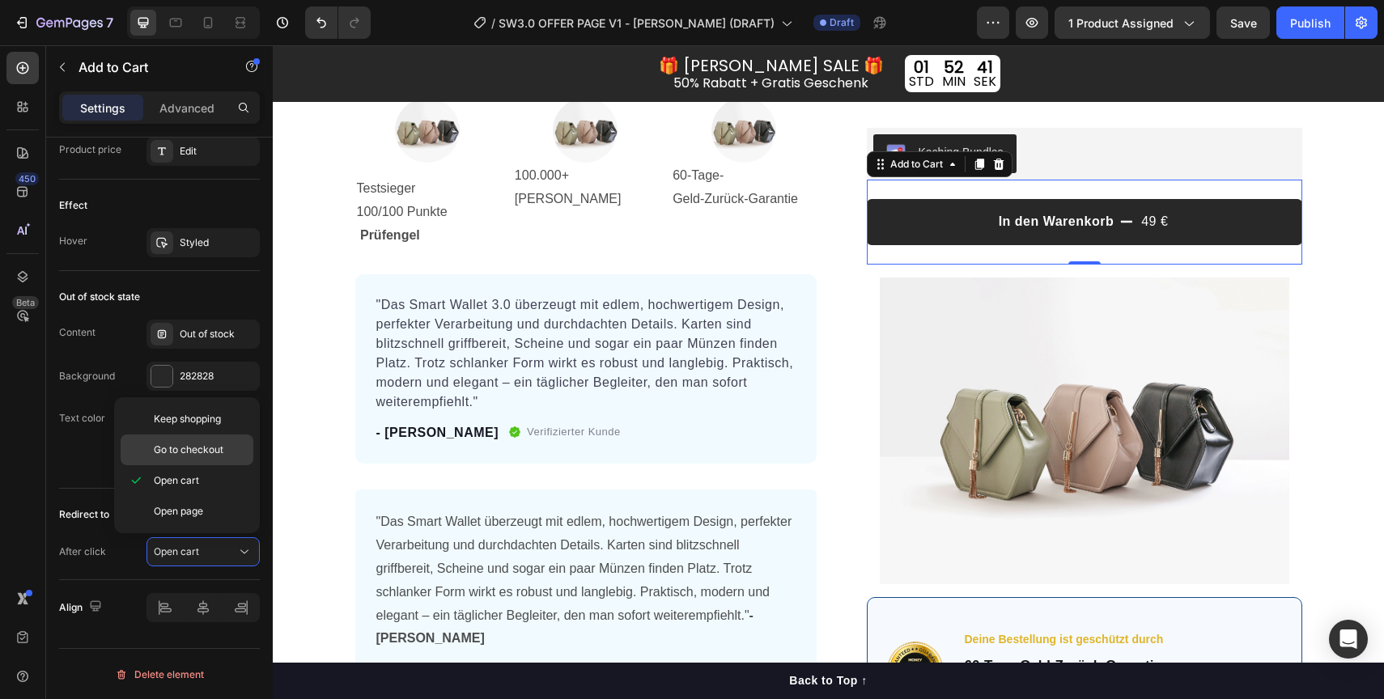
click at [199, 452] on span "Go to checkout" at bounding box center [189, 450] width 70 height 15
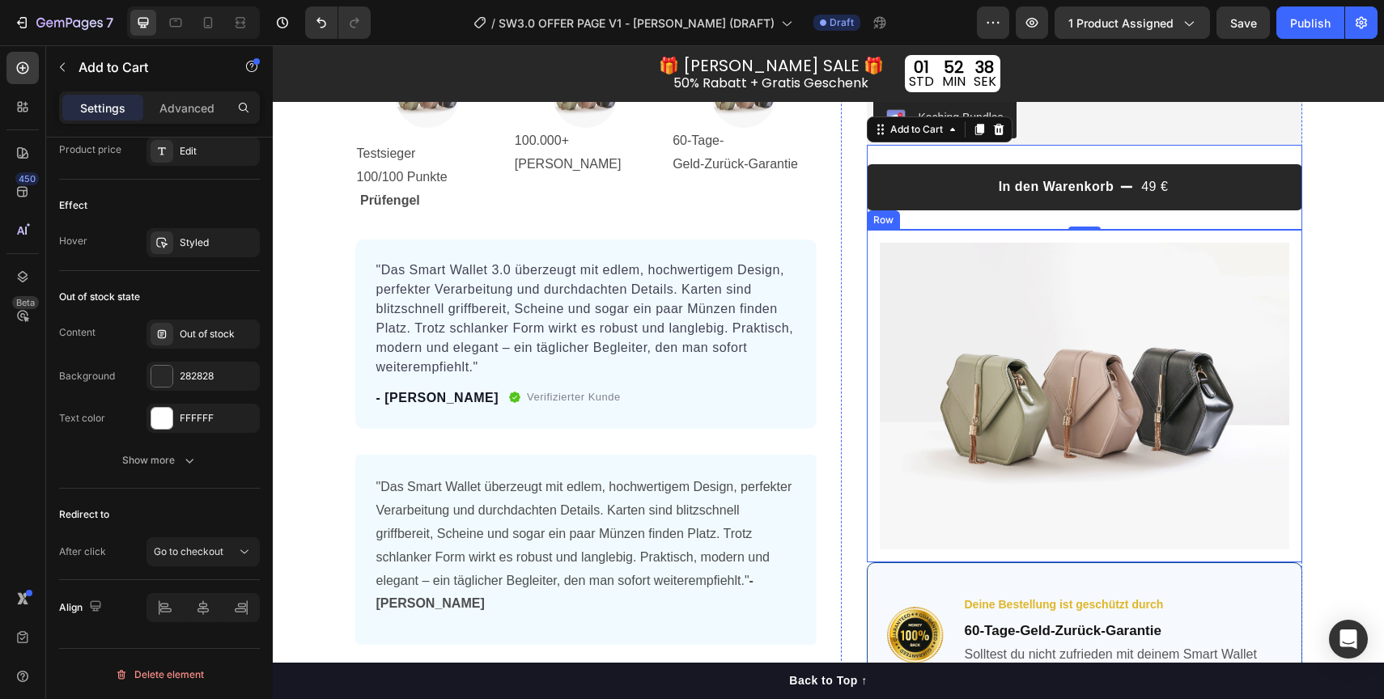
scroll to position [488, 0]
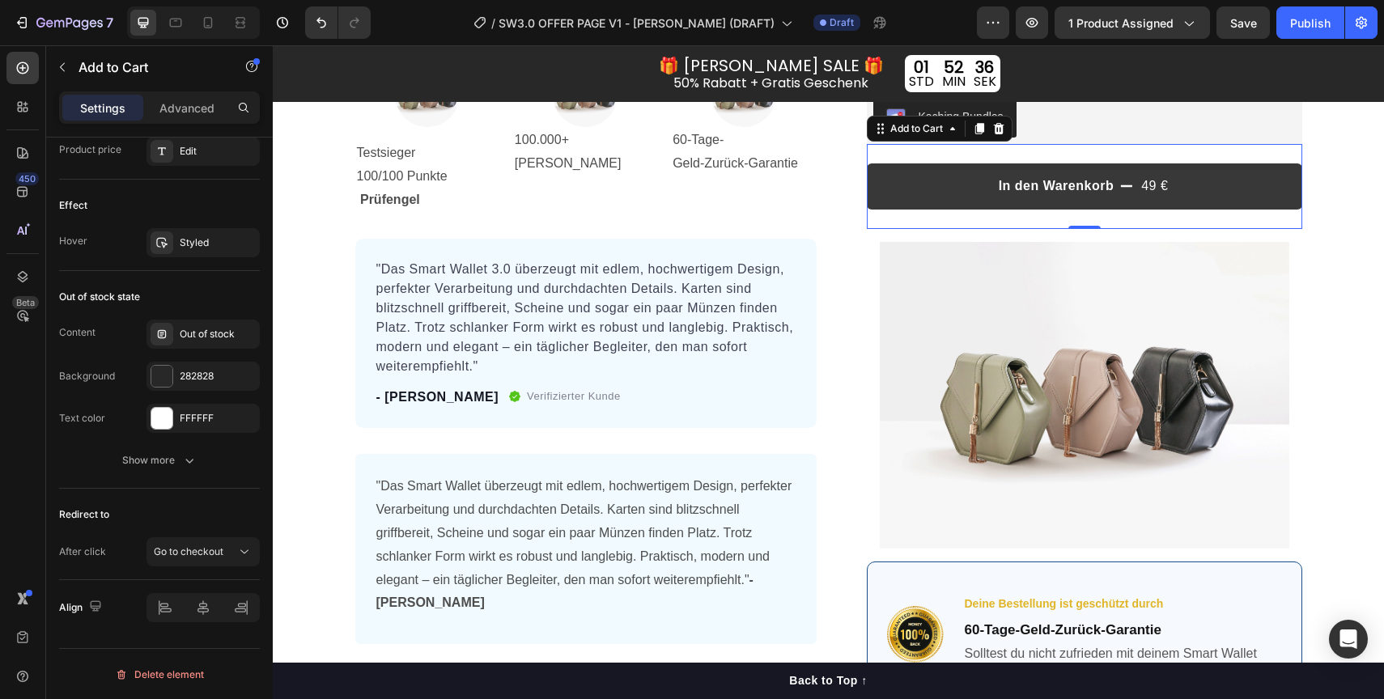
click at [1070, 196] on button "In den Warenkorb 49 €" at bounding box center [1084, 186] width 435 height 46
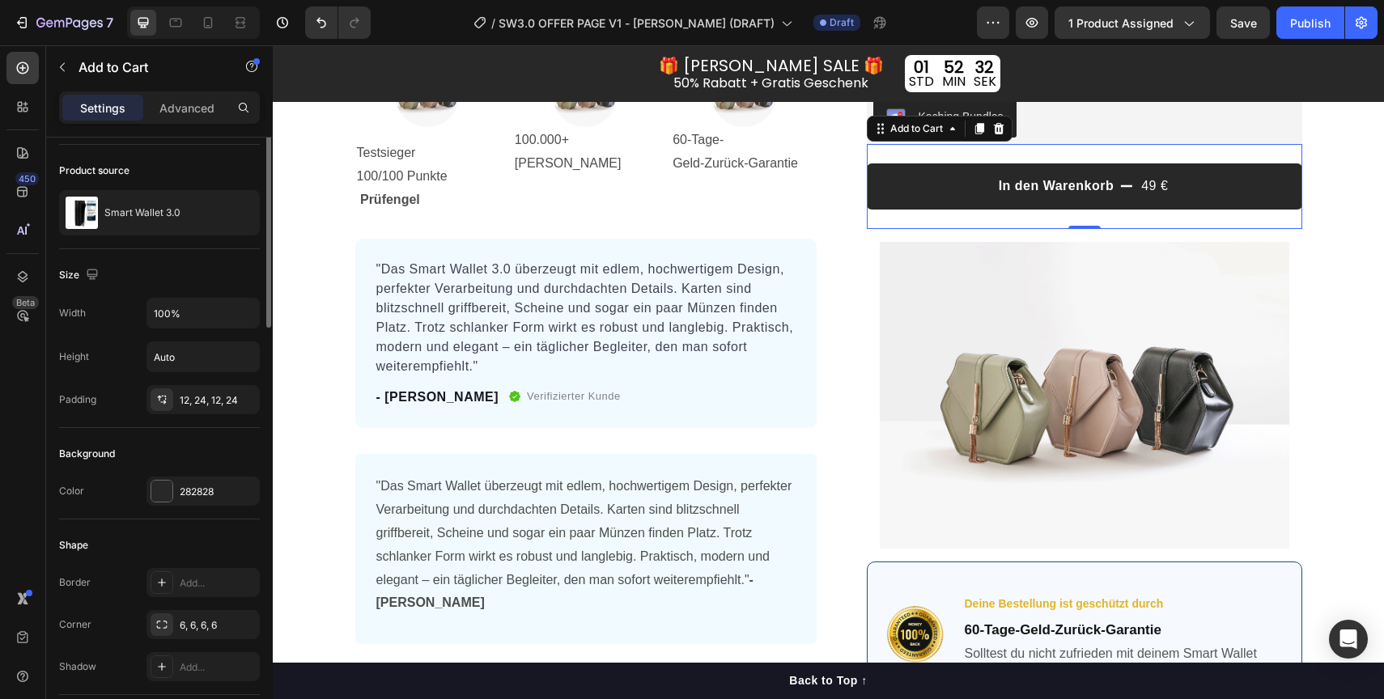
scroll to position [0, 0]
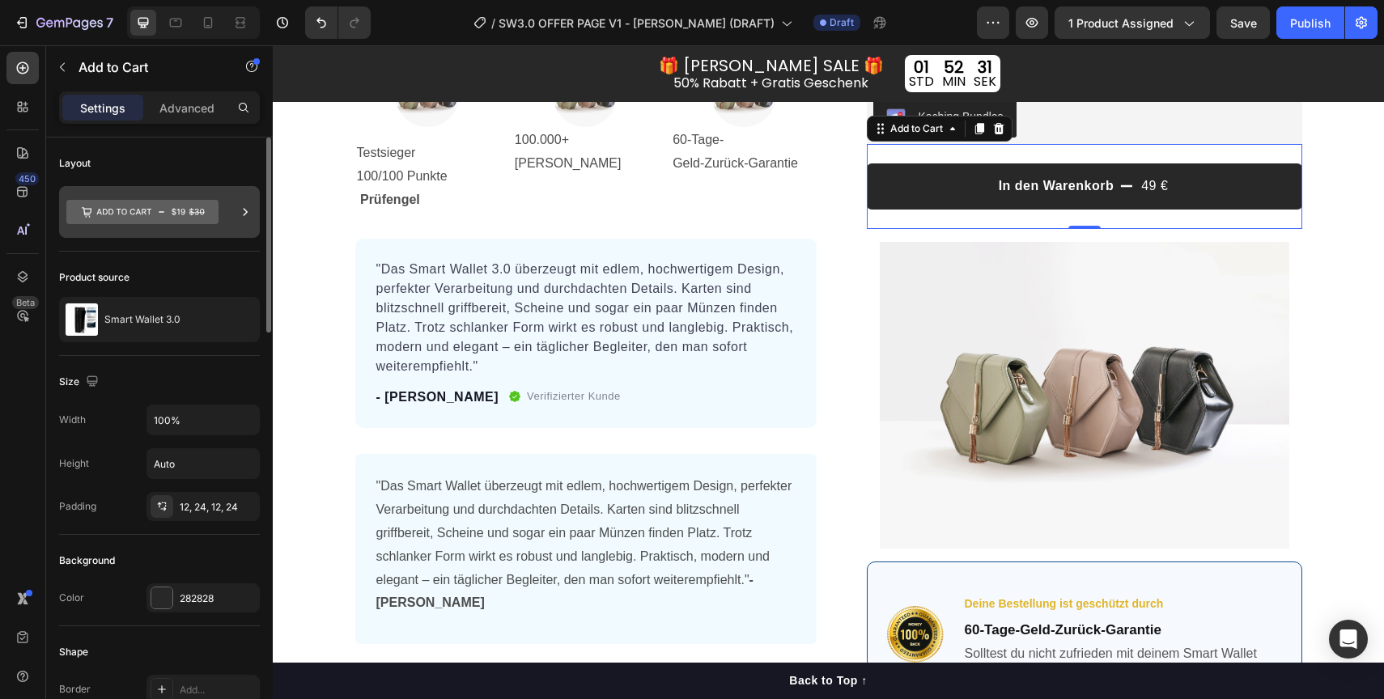
click at [210, 221] on icon at bounding box center [142, 212] width 152 height 24
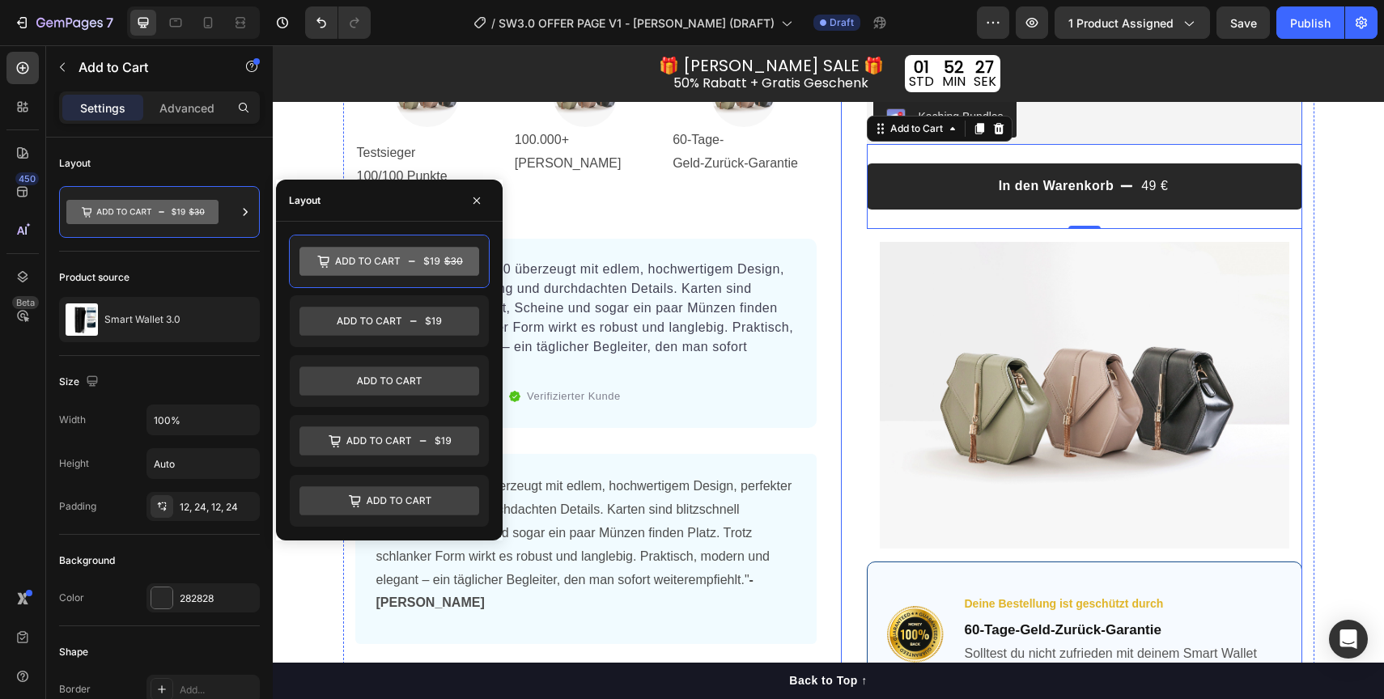
click at [850, 300] on div "Icon Icon Icon Icon Icon Icon List Hoz Über 100.000+ glückliche Kunden Text blo…" at bounding box center [1071, 203] width 461 height 1035
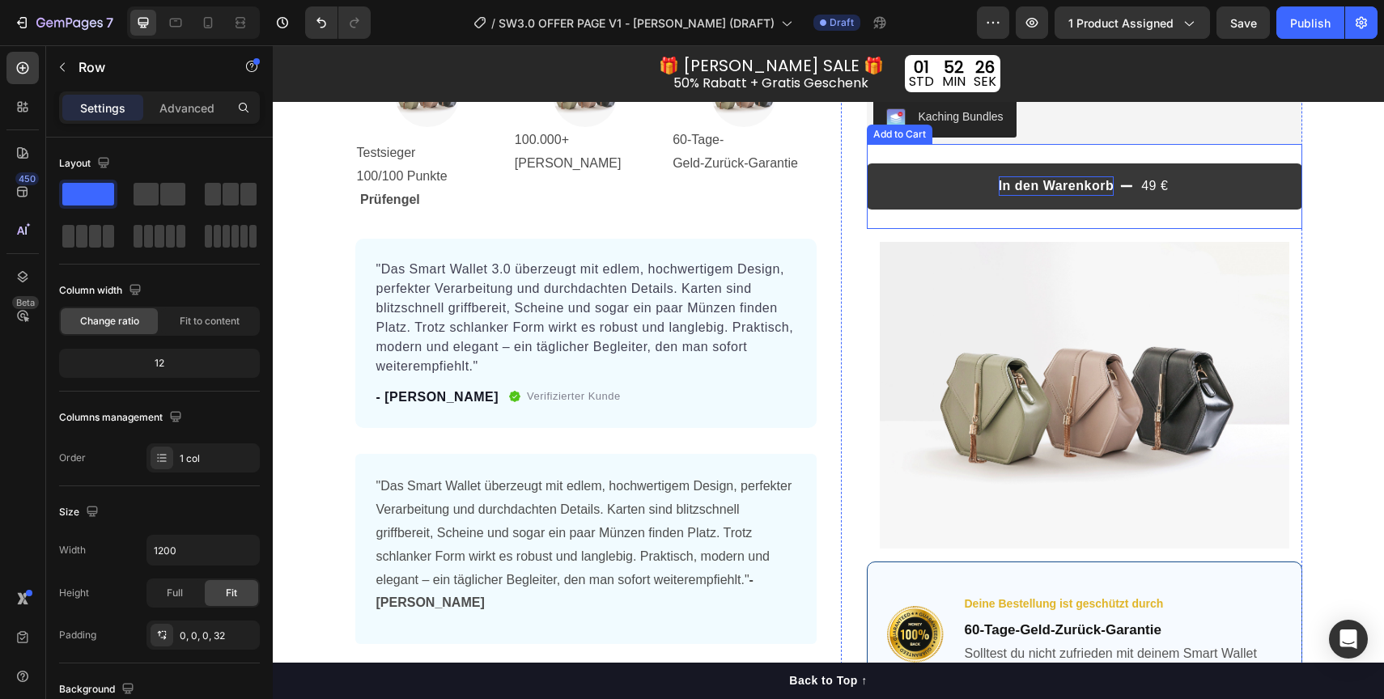
drag, startPoint x: 1072, startPoint y: 185, endPoint x: 971, endPoint y: 223, distance: 108.1
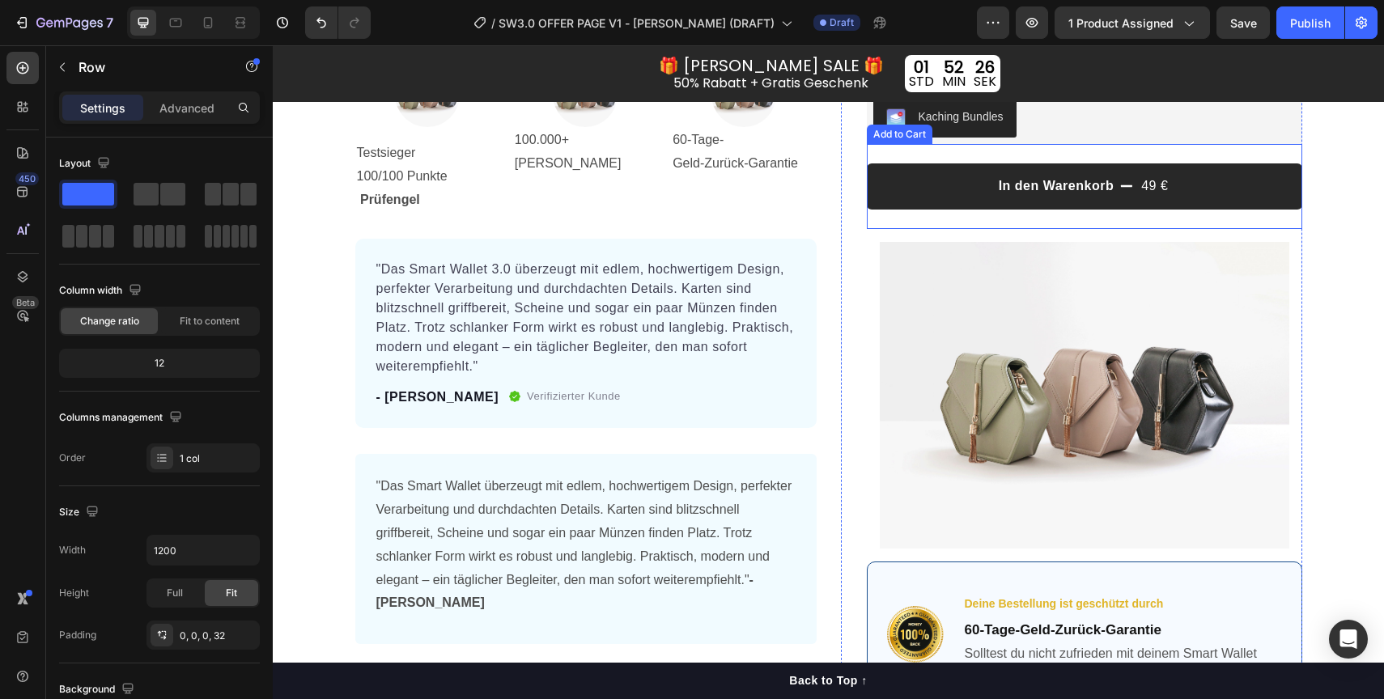
click at [1072, 185] on p "In den Warenkorb" at bounding box center [1057, 185] width 116 height 19
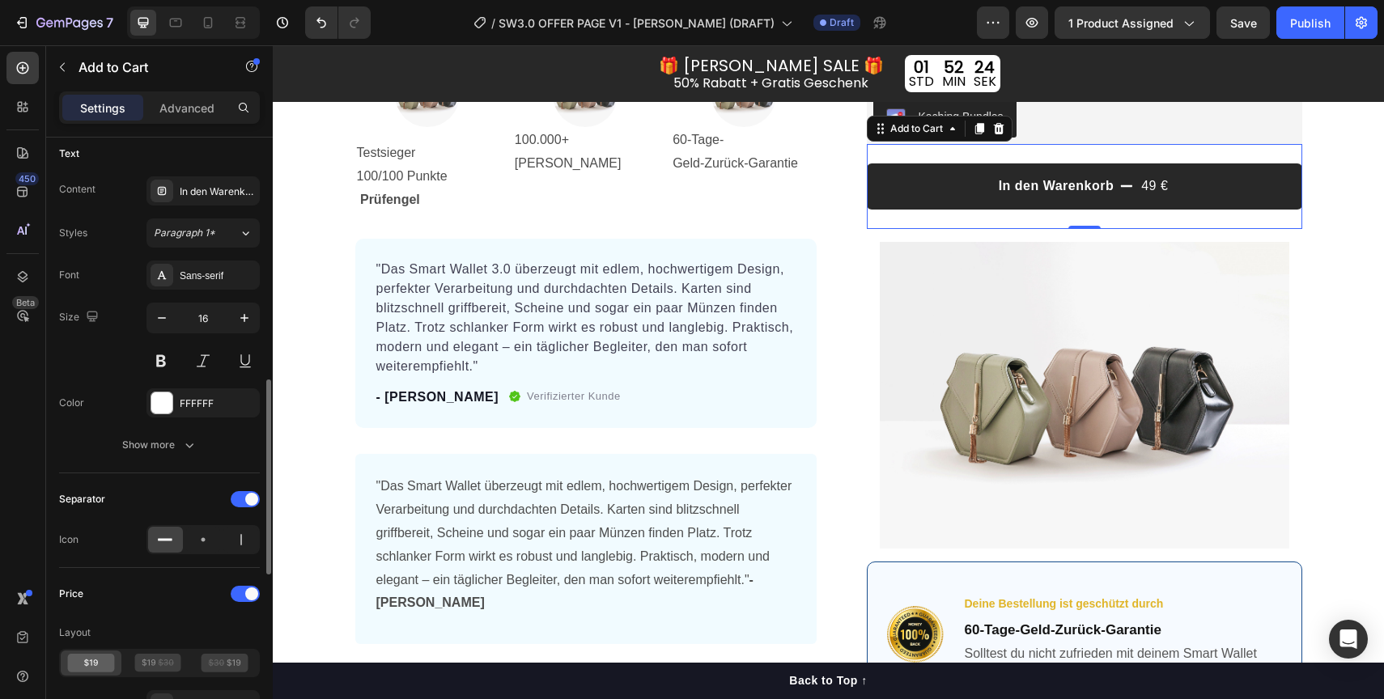
scroll to position [724, 0]
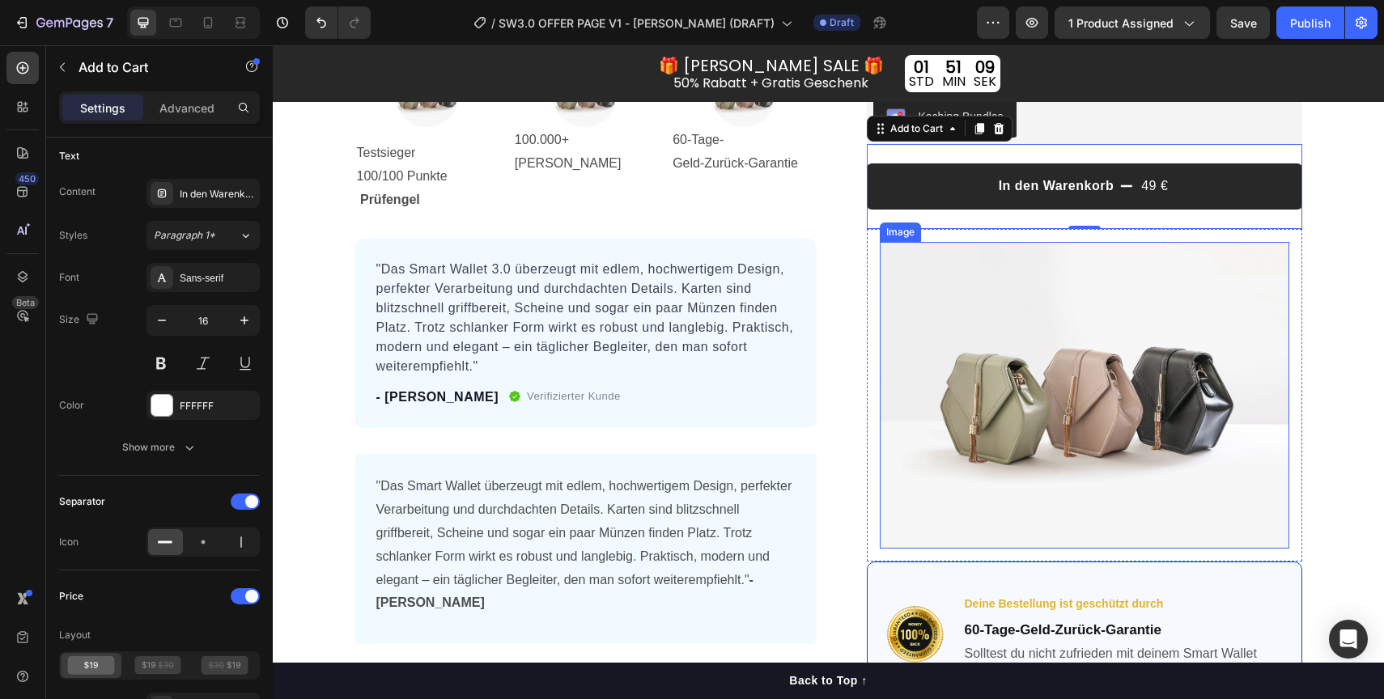
click at [1038, 404] on img at bounding box center [1085, 396] width 410 height 308
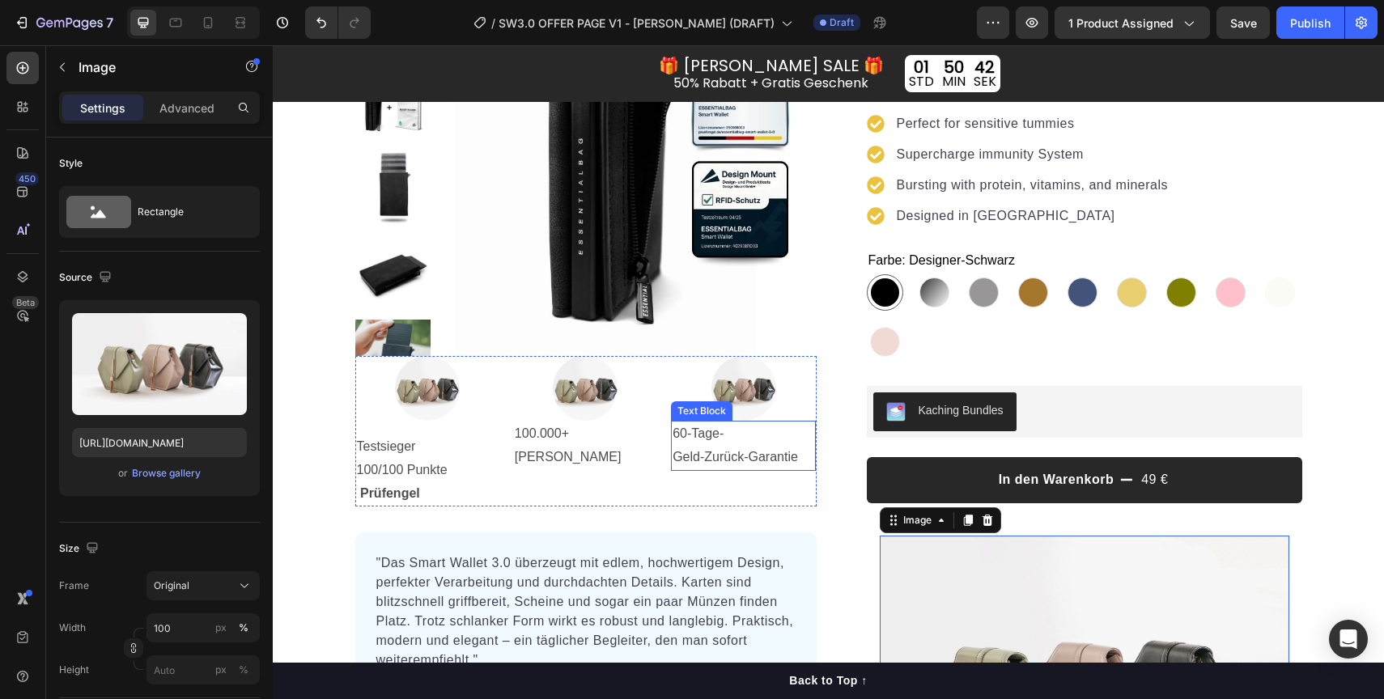
scroll to position [192, 0]
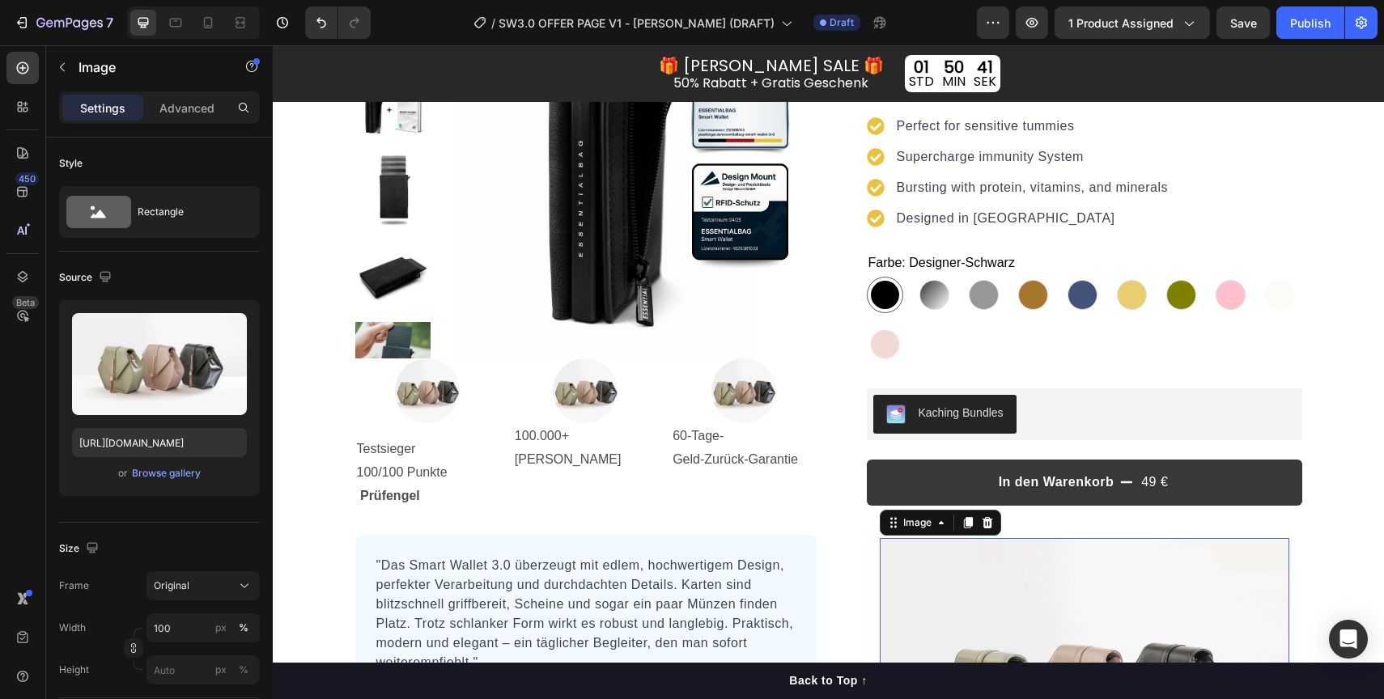
click at [1025, 469] on button "In den Warenkorb 49 €" at bounding box center [1084, 483] width 435 height 46
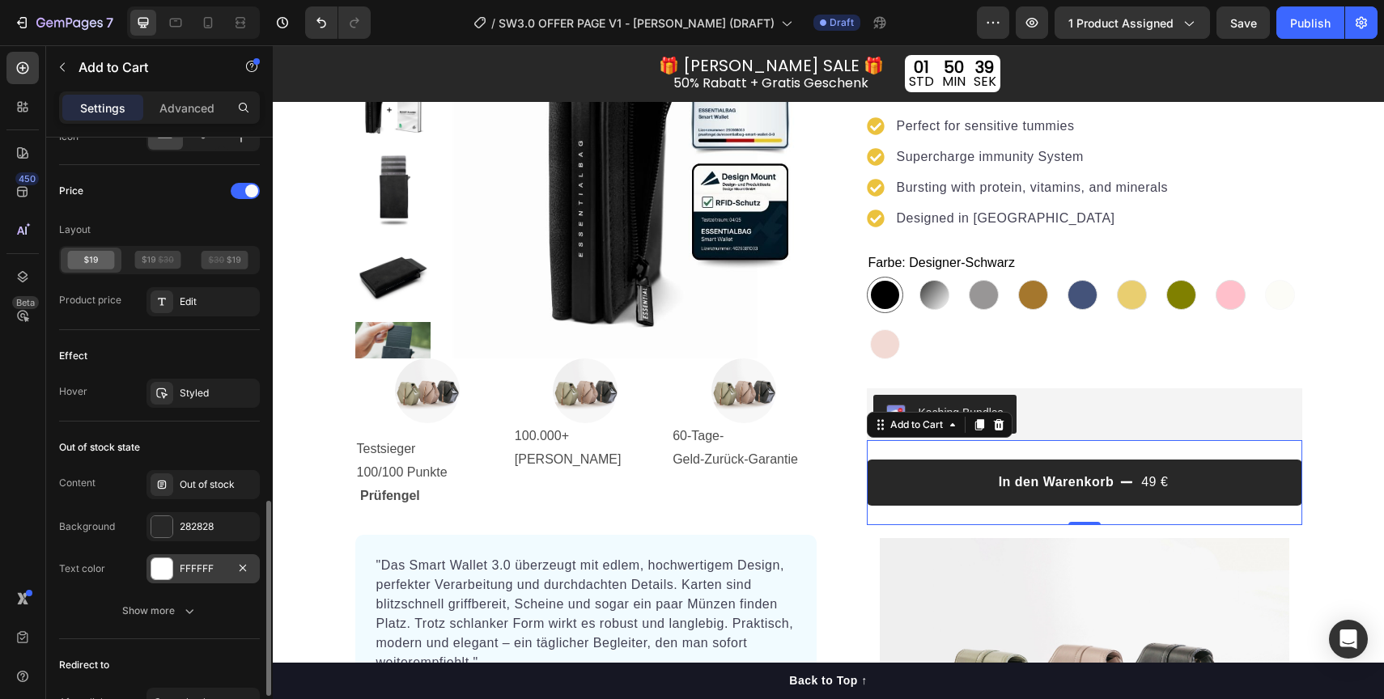
scroll to position [1280, 0]
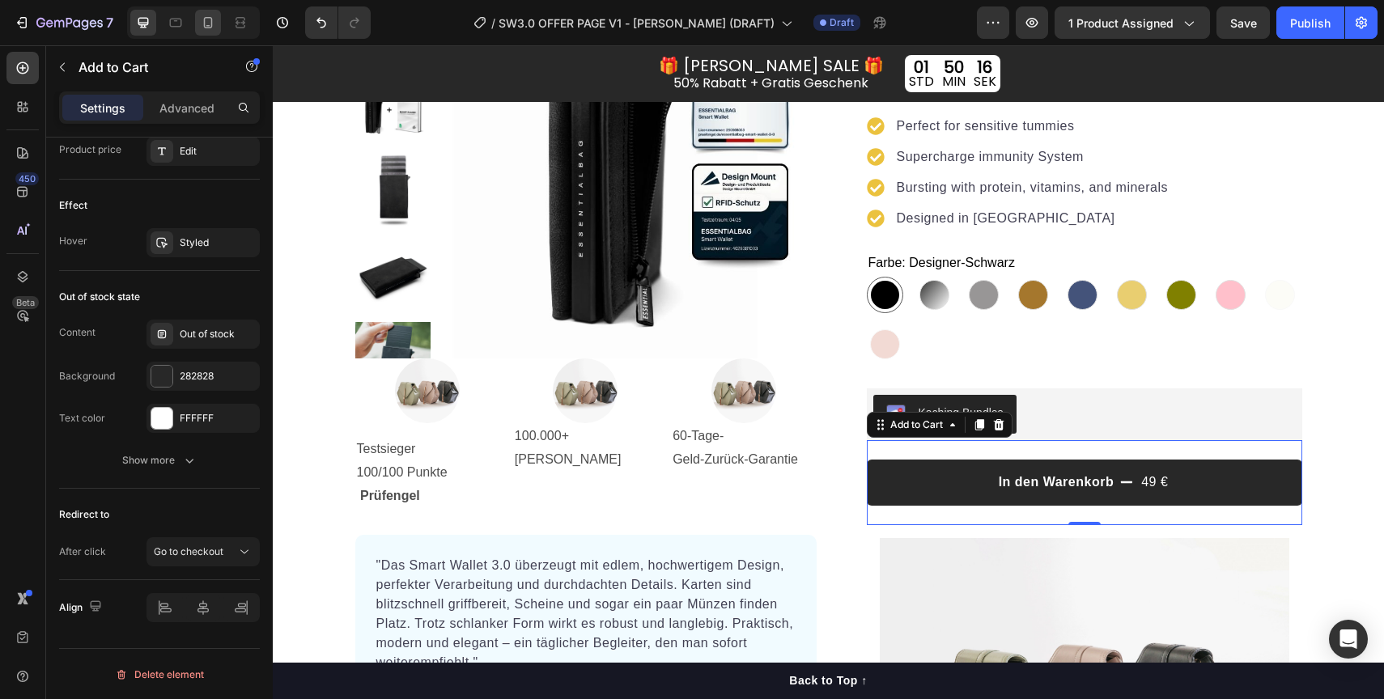
click at [215, 24] on icon at bounding box center [208, 23] width 16 height 16
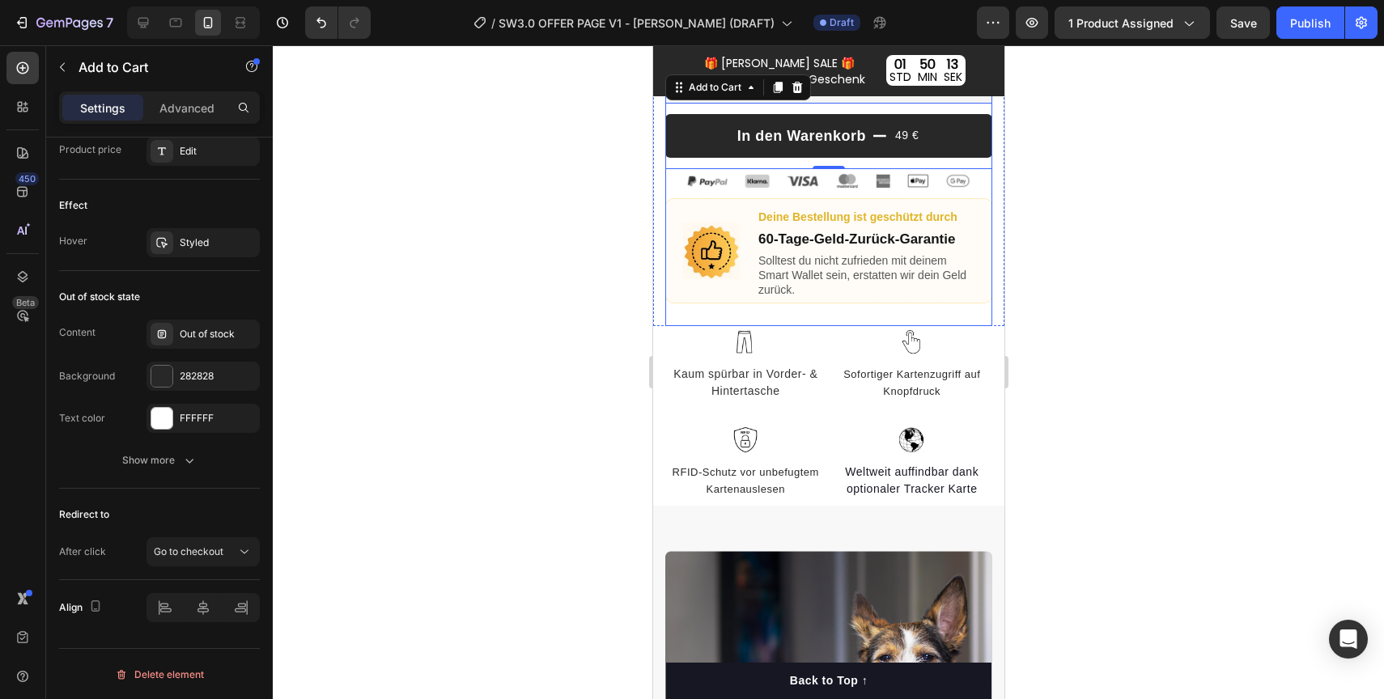
scroll to position [594, 0]
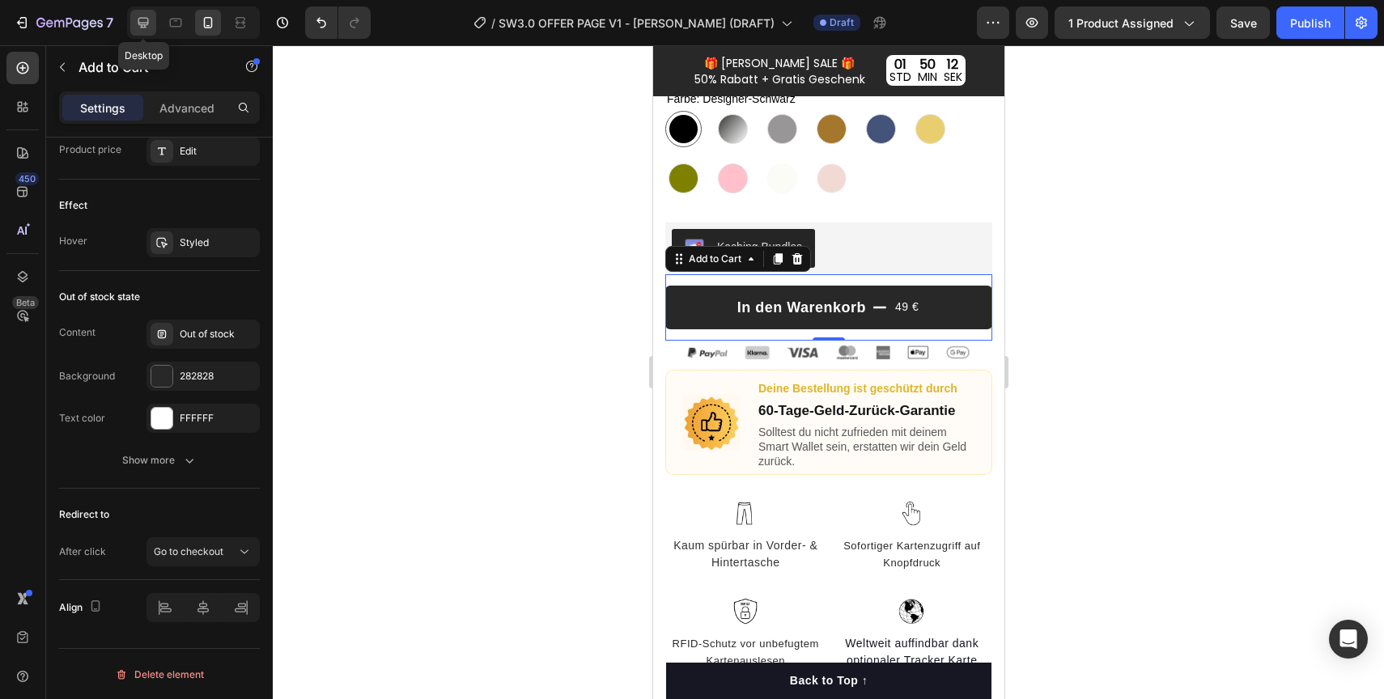
click at [151, 16] on div at bounding box center [143, 23] width 26 height 26
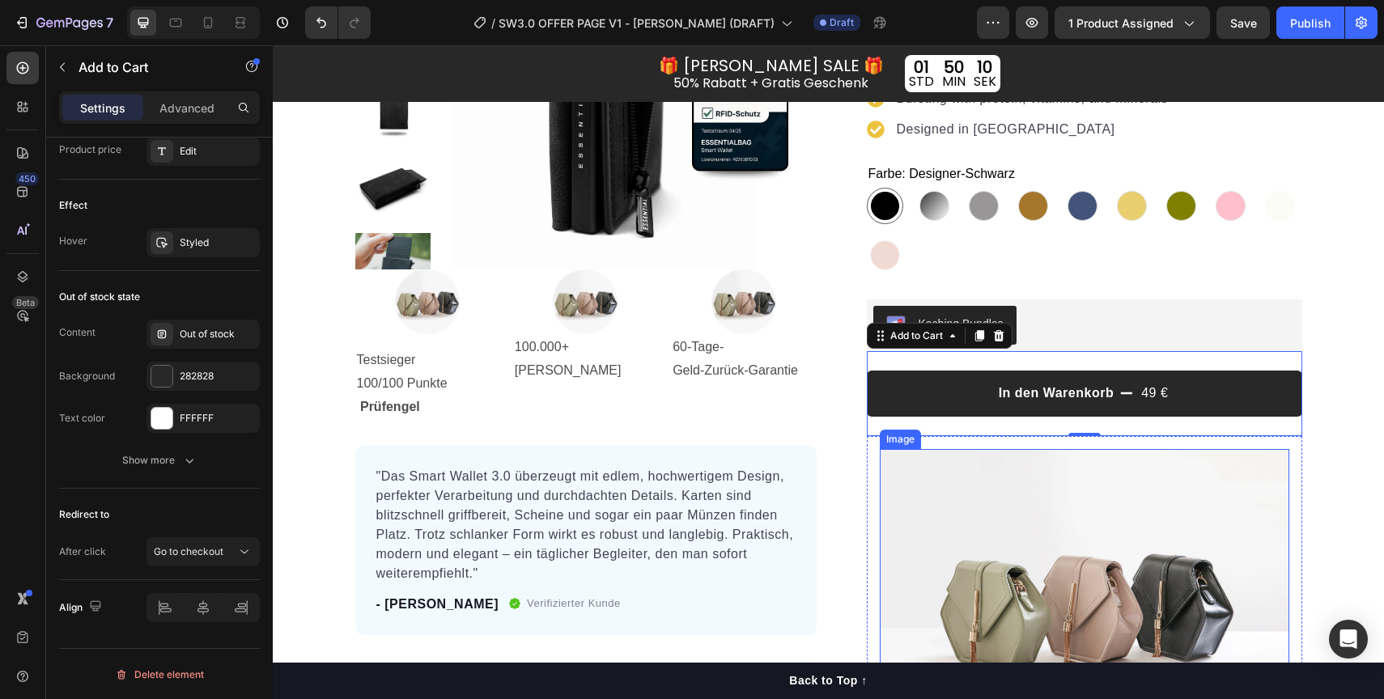
scroll to position [264, 0]
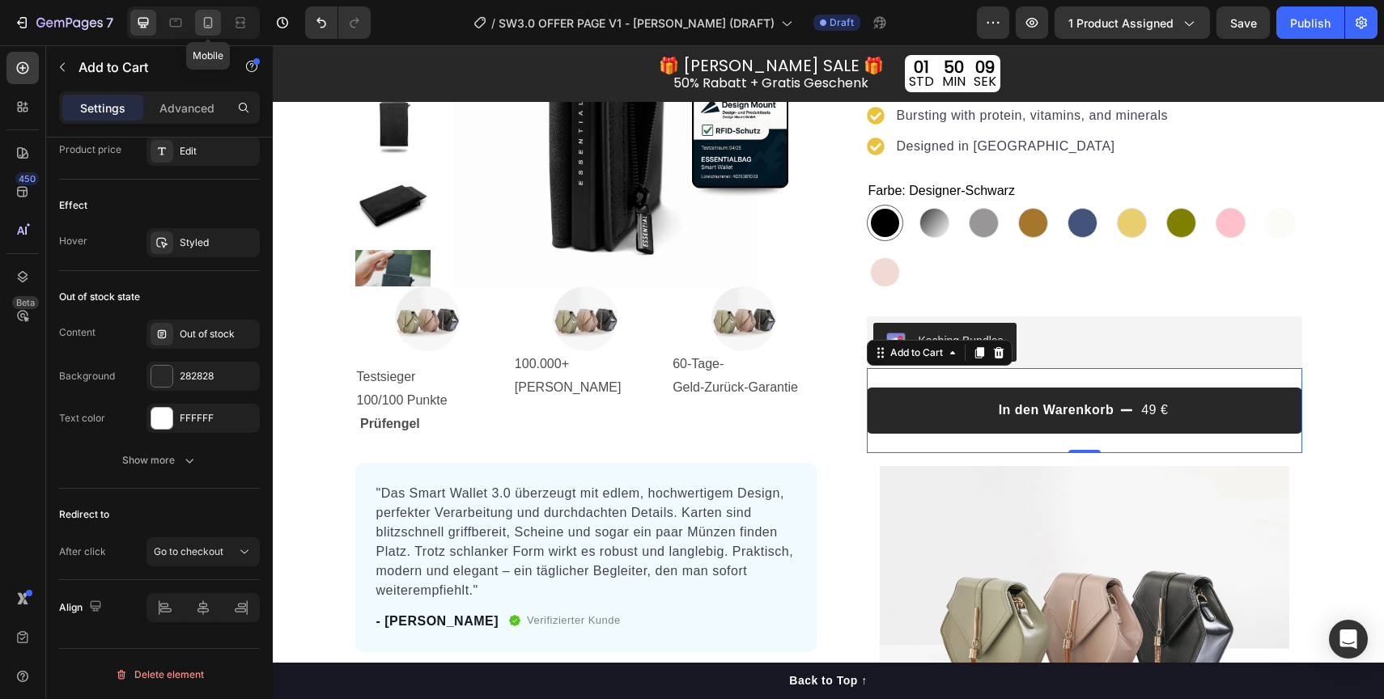
click at [207, 19] on icon at bounding box center [208, 23] width 16 height 16
type input "18"
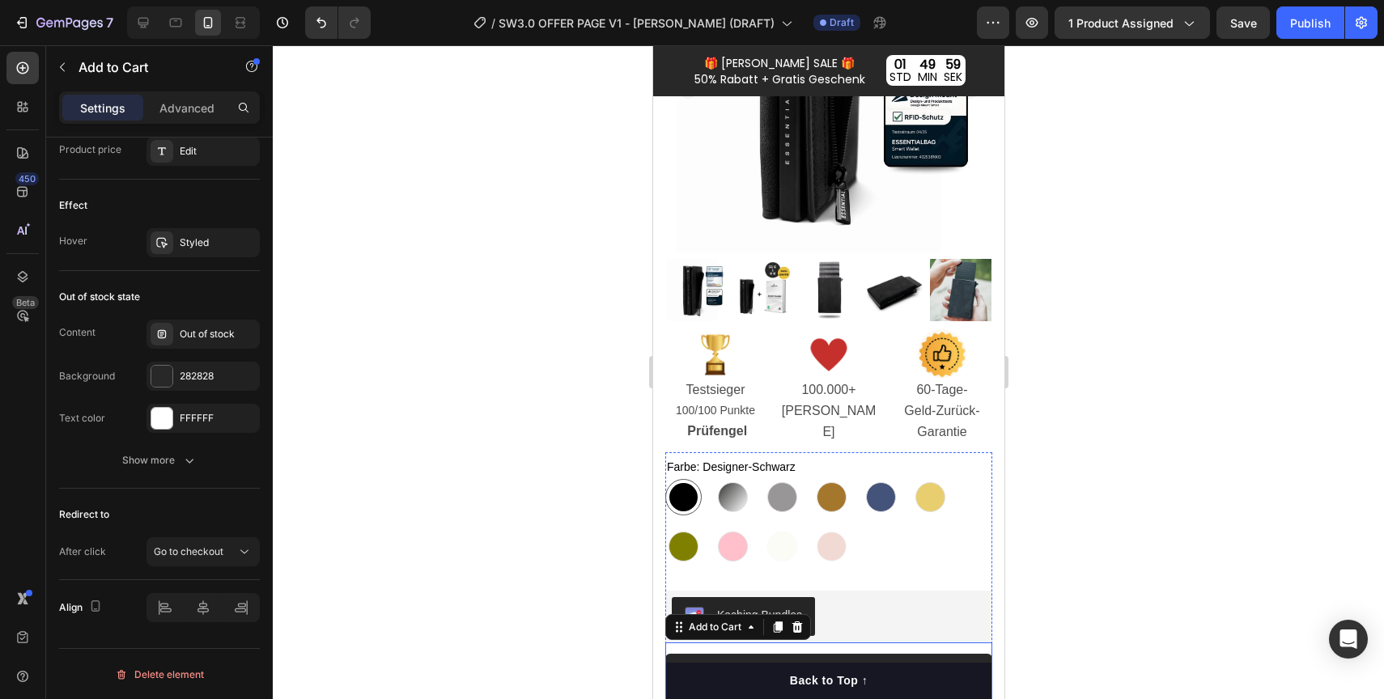
scroll to position [221, 0]
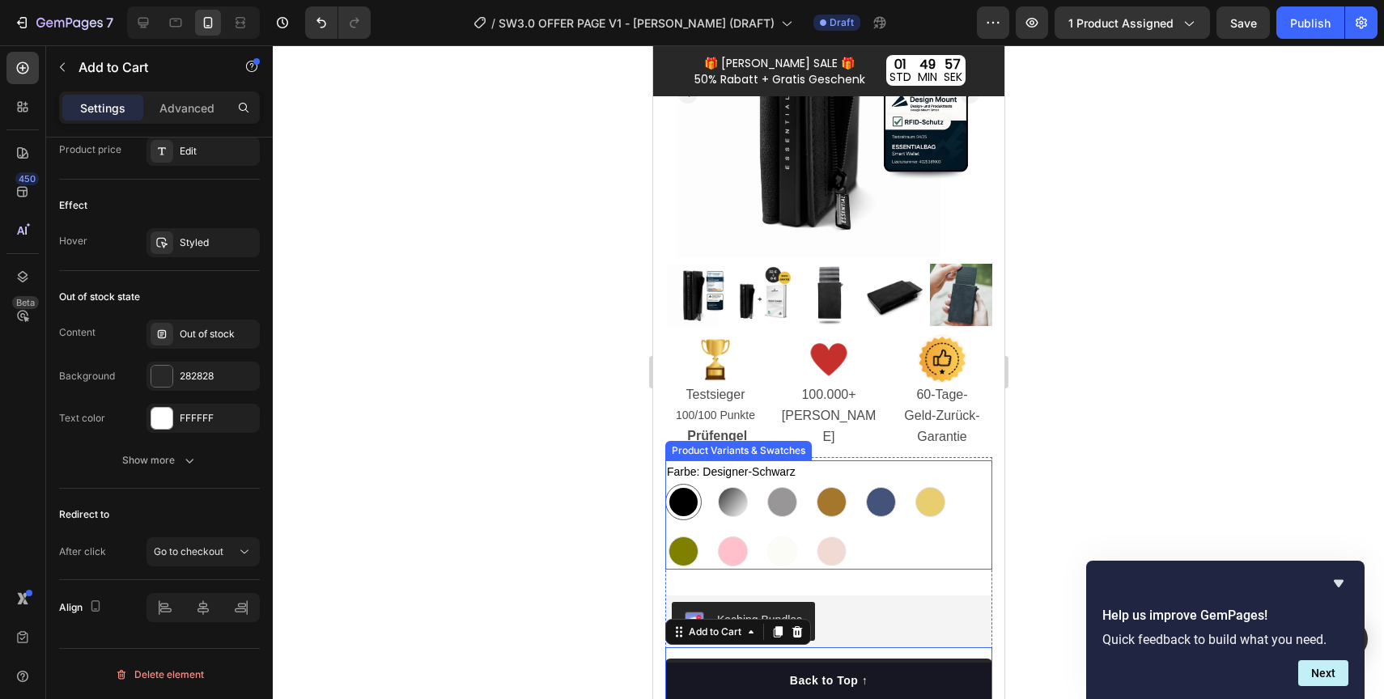
click at [953, 552] on div "Designer-Schwarz Designer-Schwarz Carbon Stealth Carbon Stealth Platin-Grau Pla…" at bounding box center [827, 527] width 327 height 86
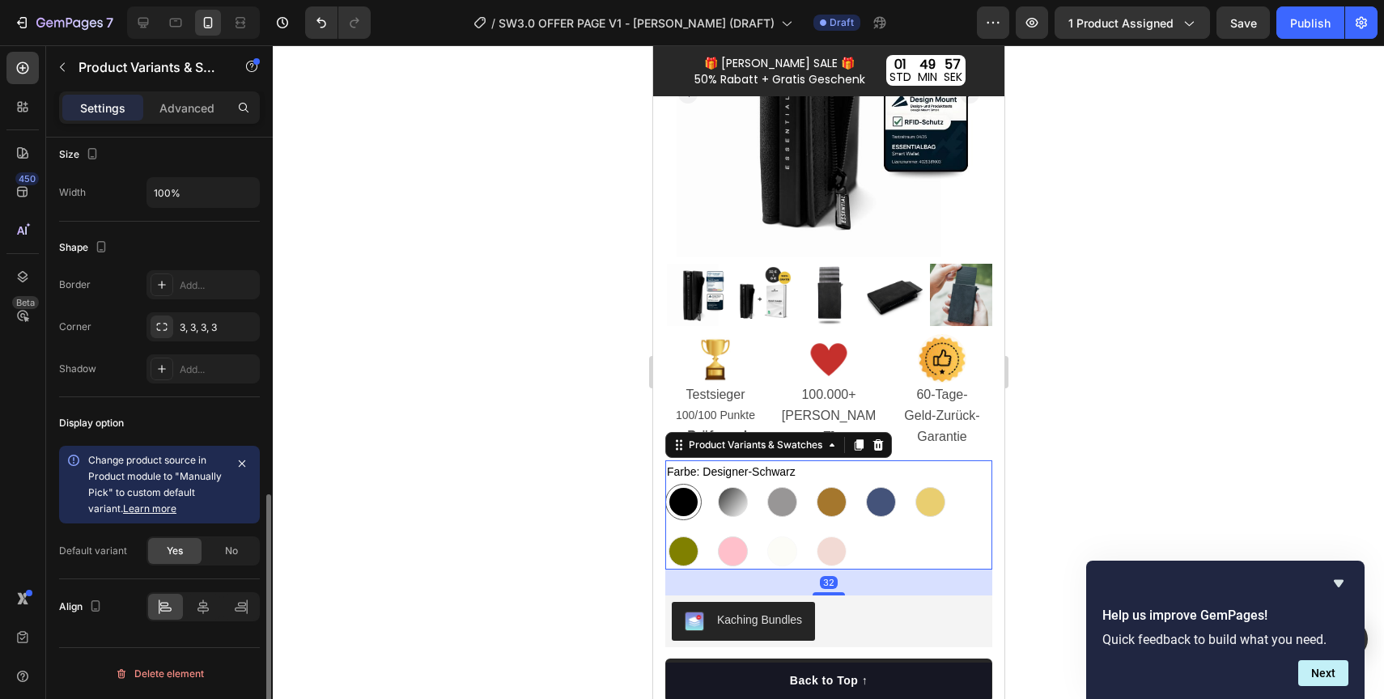
scroll to position [0, 0]
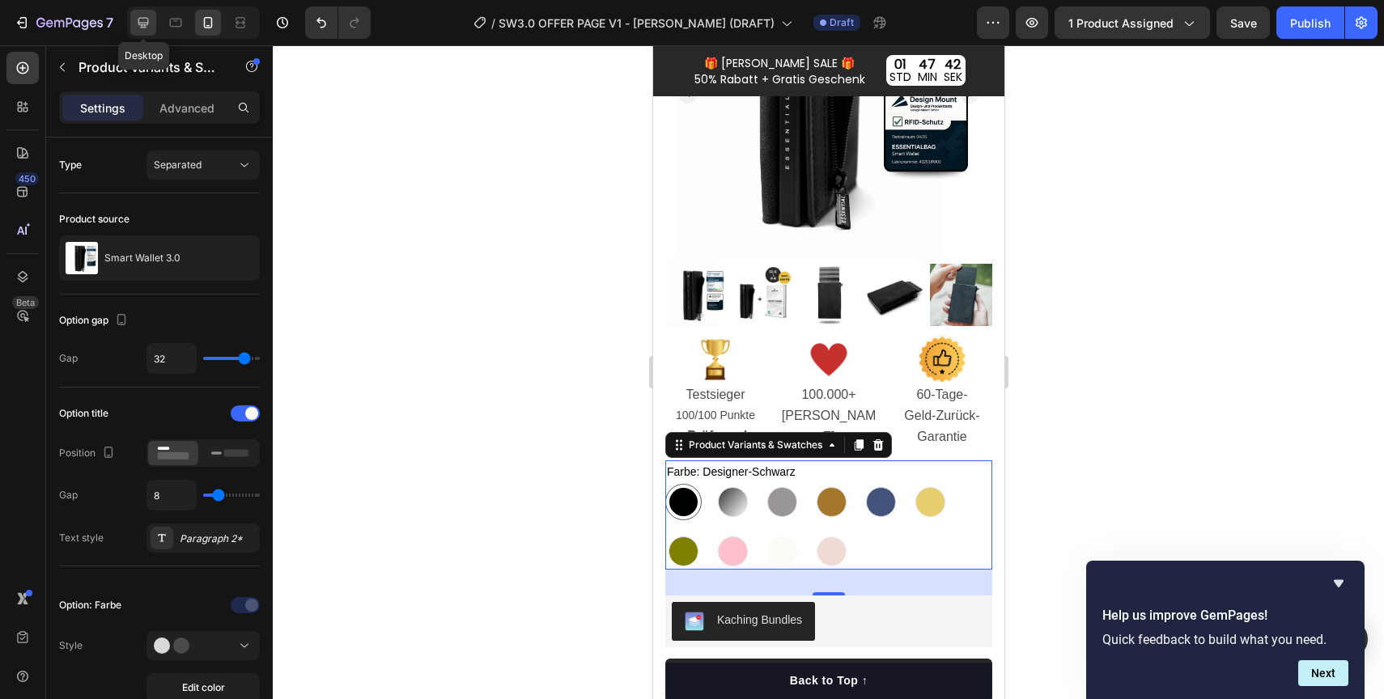
click at [151, 26] on div at bounding box center [143, 23] width 26 height 26
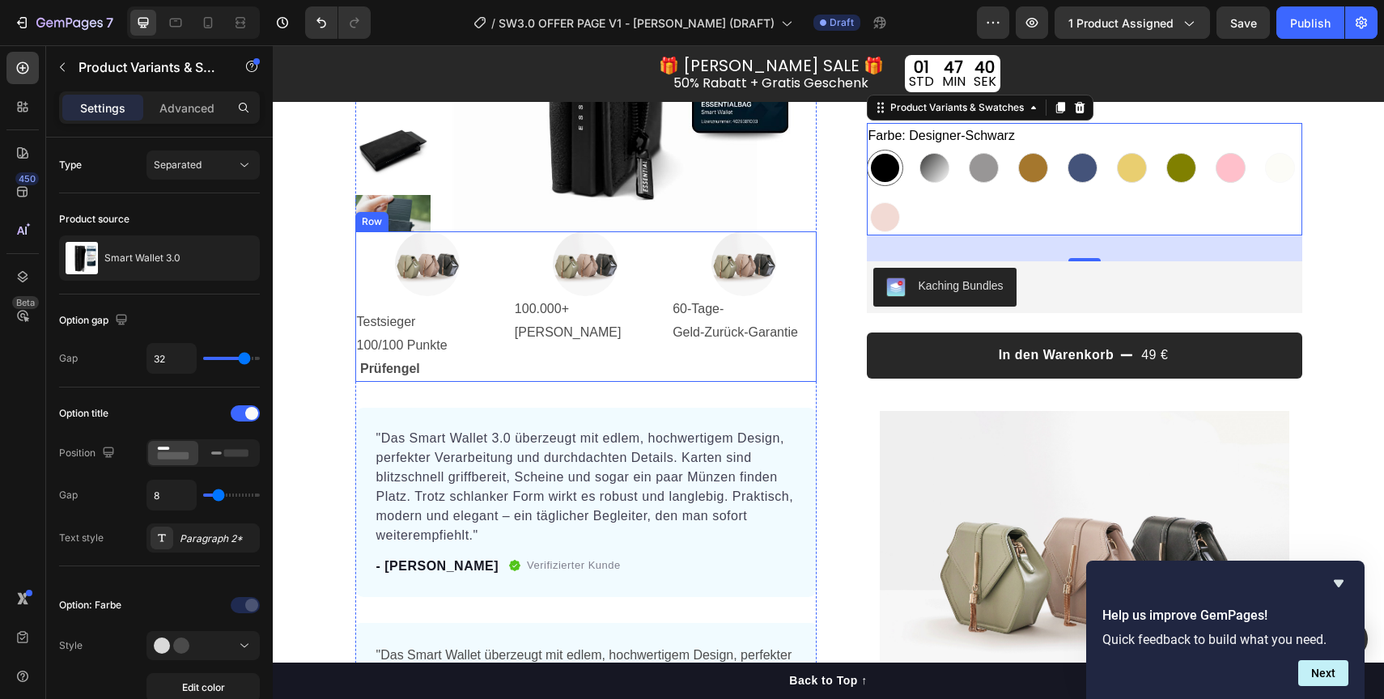
scroll to position [253, 0]
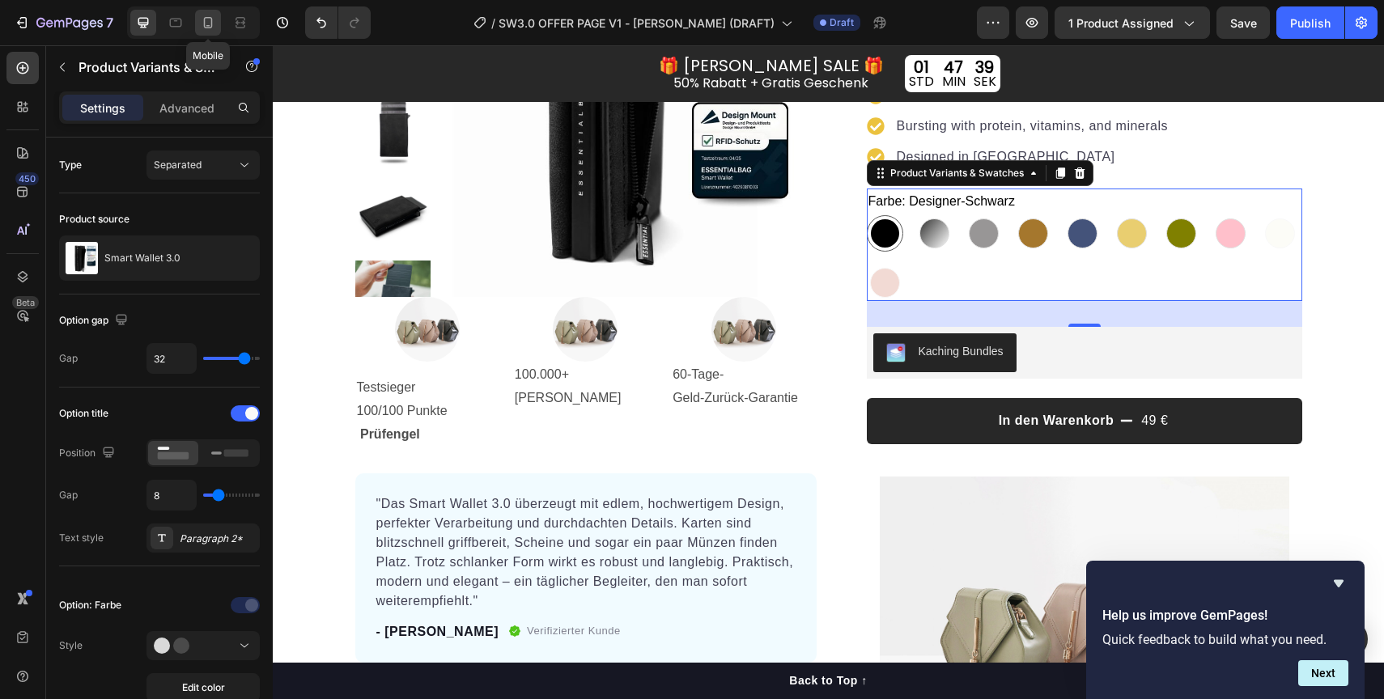
click at [206, 23] on icon at bounding box center [208, 23] width 16 height 16
type input "14"
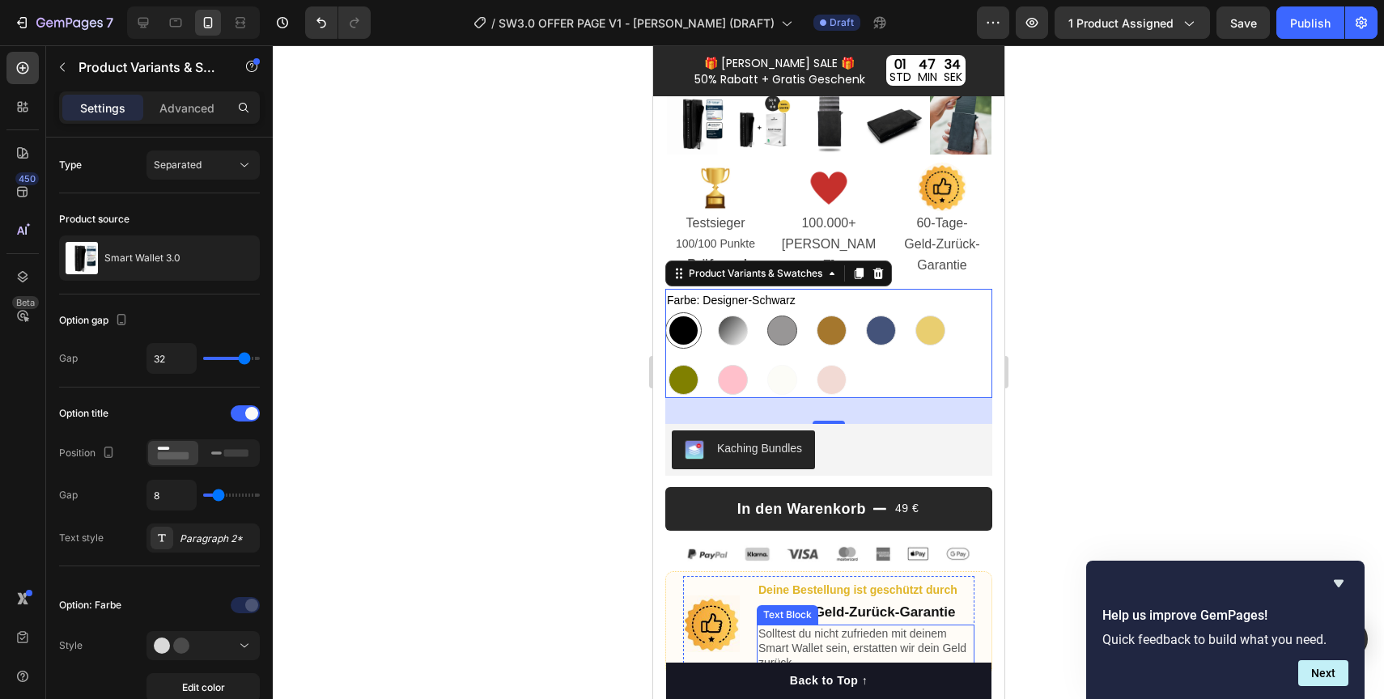
scroll to position [391, 0]
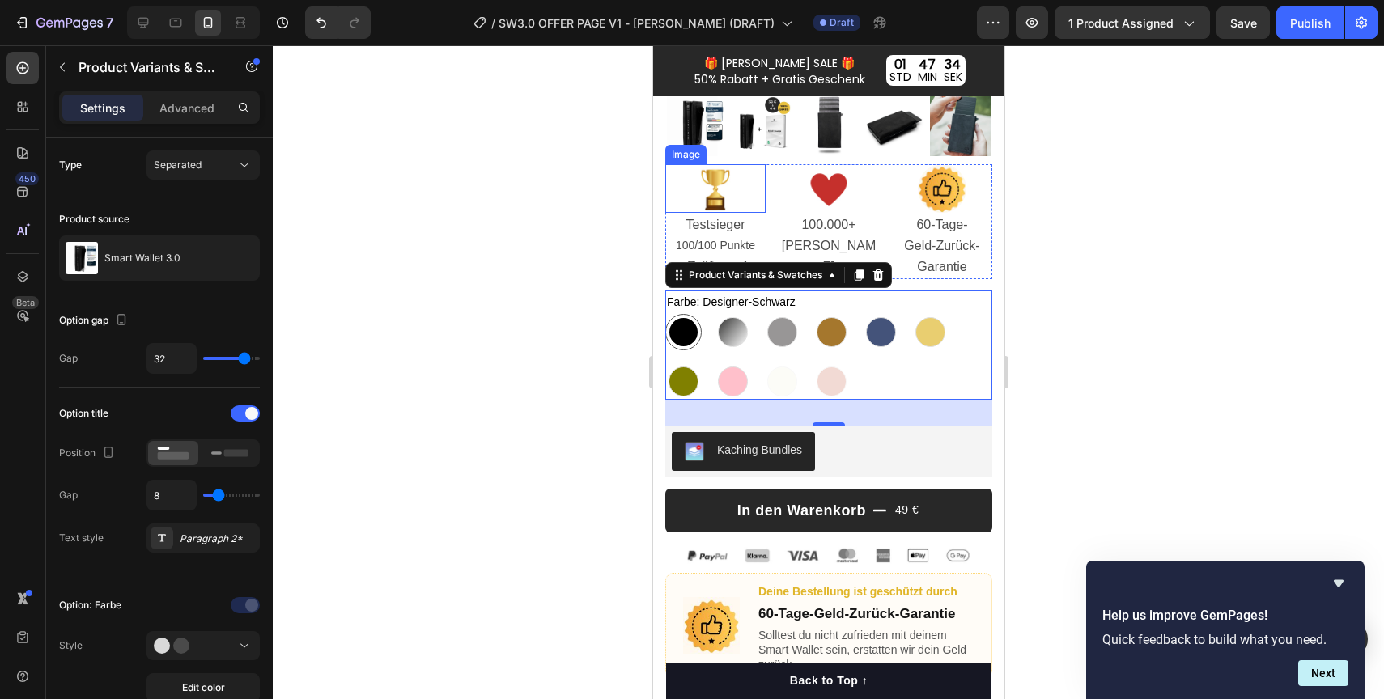
click at [763, 210] on div at bounding box center [714, 188] width 100 height 49
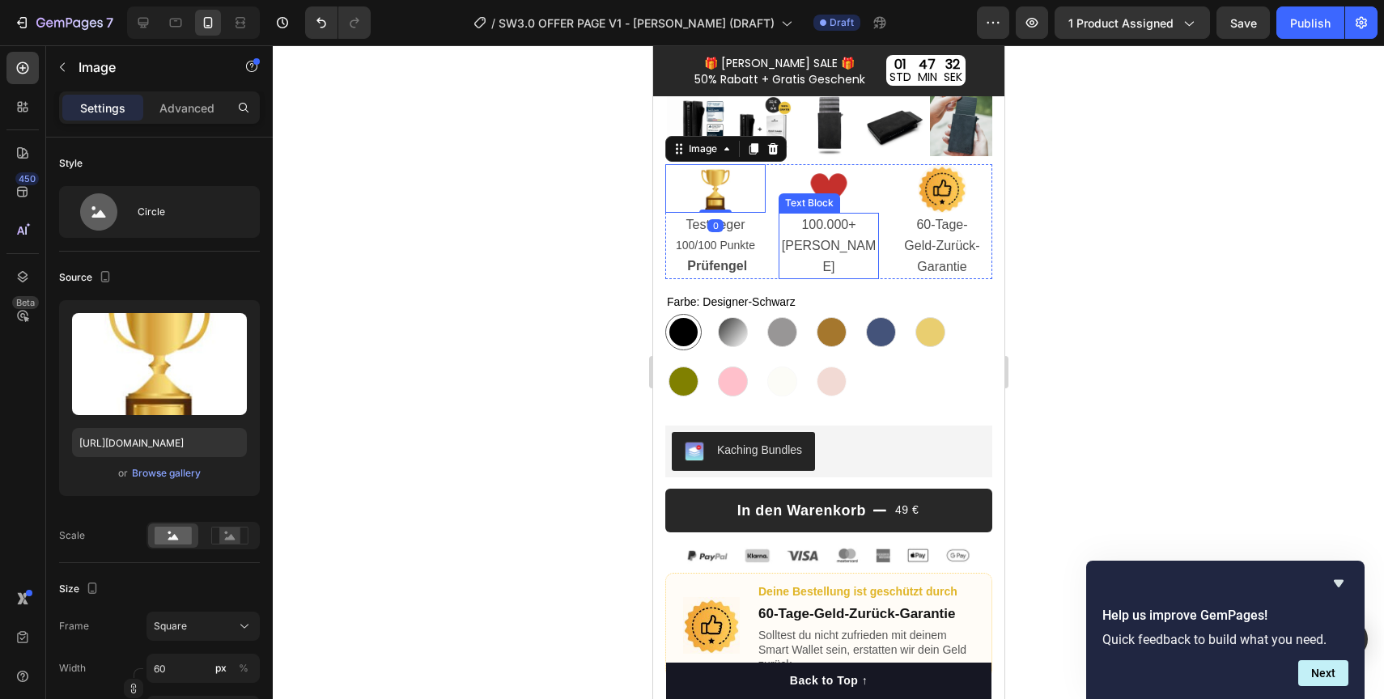
click at [795, 244] on p "100.000+ [PERSON_NAME]" at bounding box center [827, 246] width 97 height 64
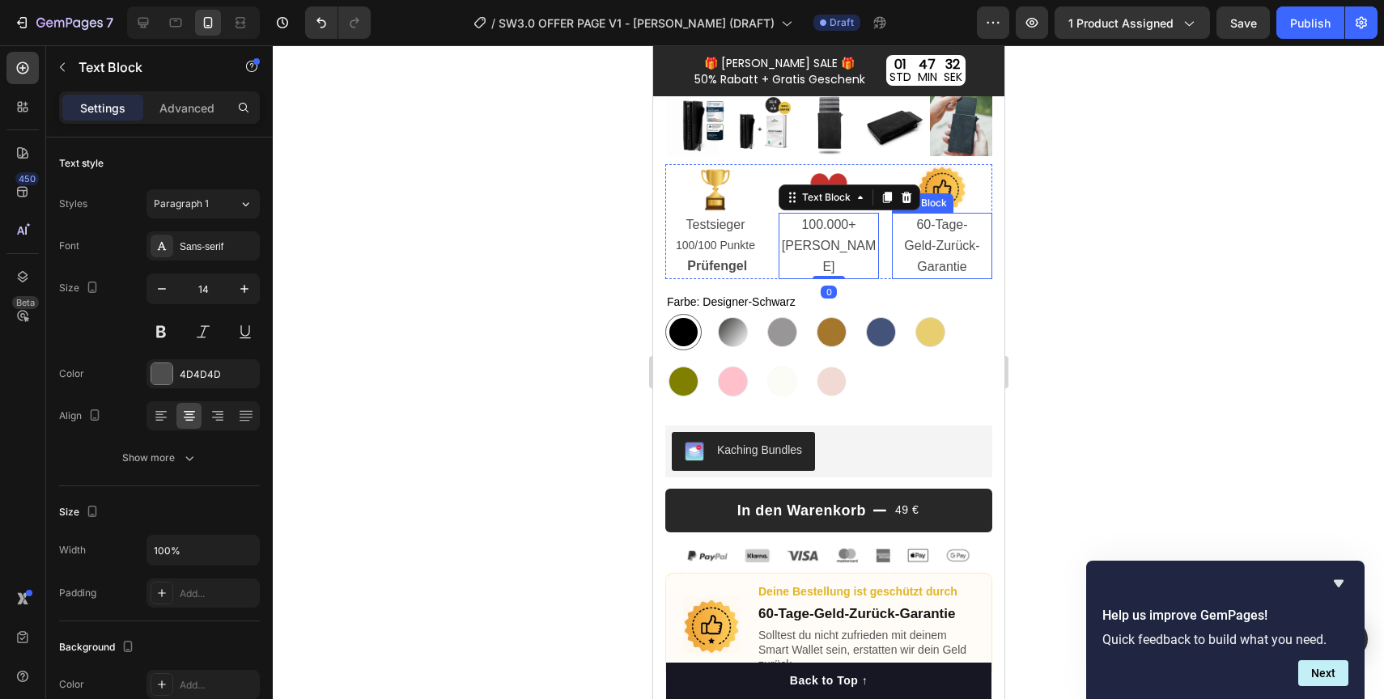
click at [915, 239] on span "Geld-Zurück-Garantie" at bounding box center [940, 256] width 75 height 35
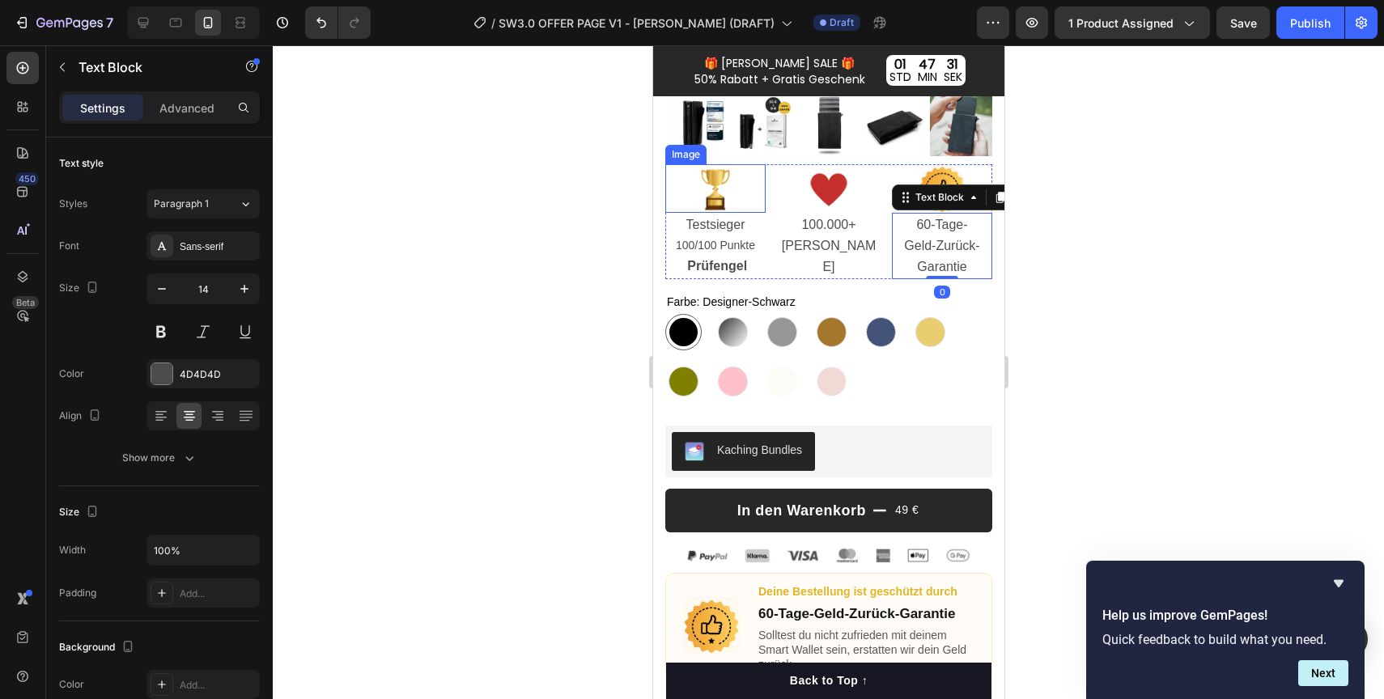
click at [725, 197] on img at bounding box center [714, 188] width 49 height 49
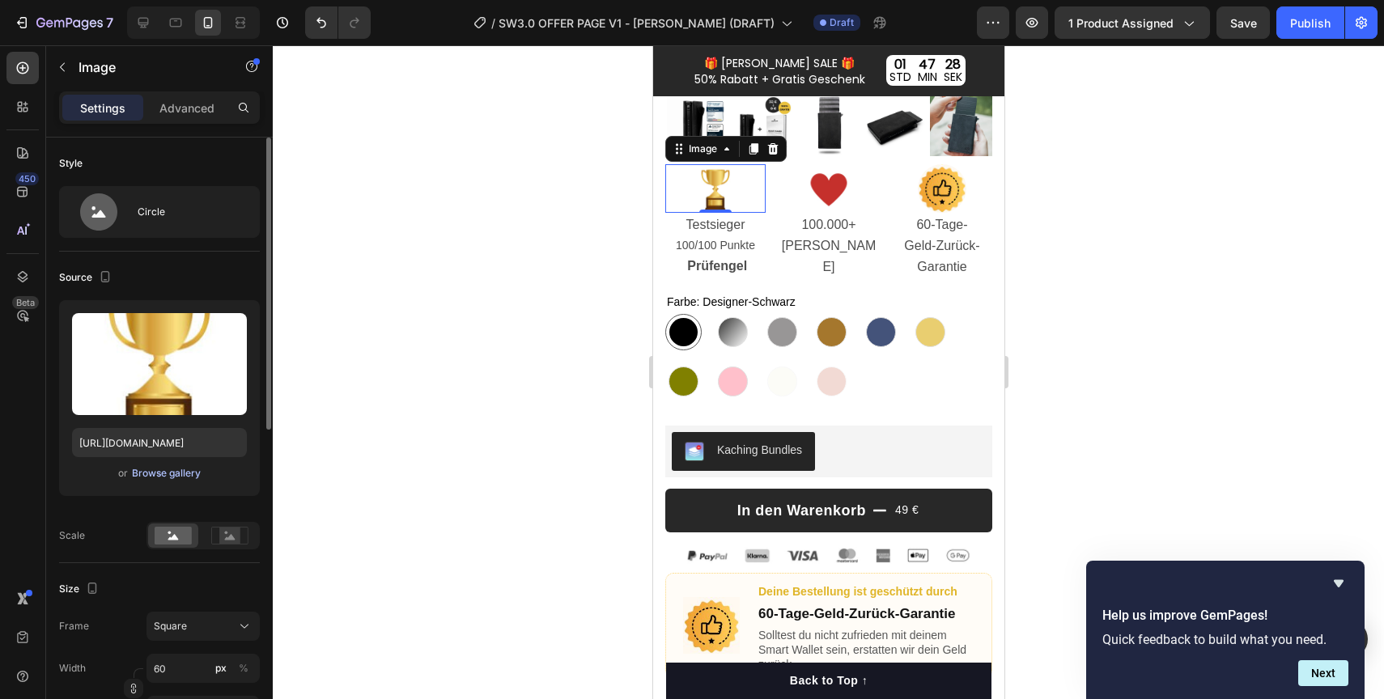
click at [147, 470] on div "Browse gallery" at bounding box center [166, 473] width 69 height 15
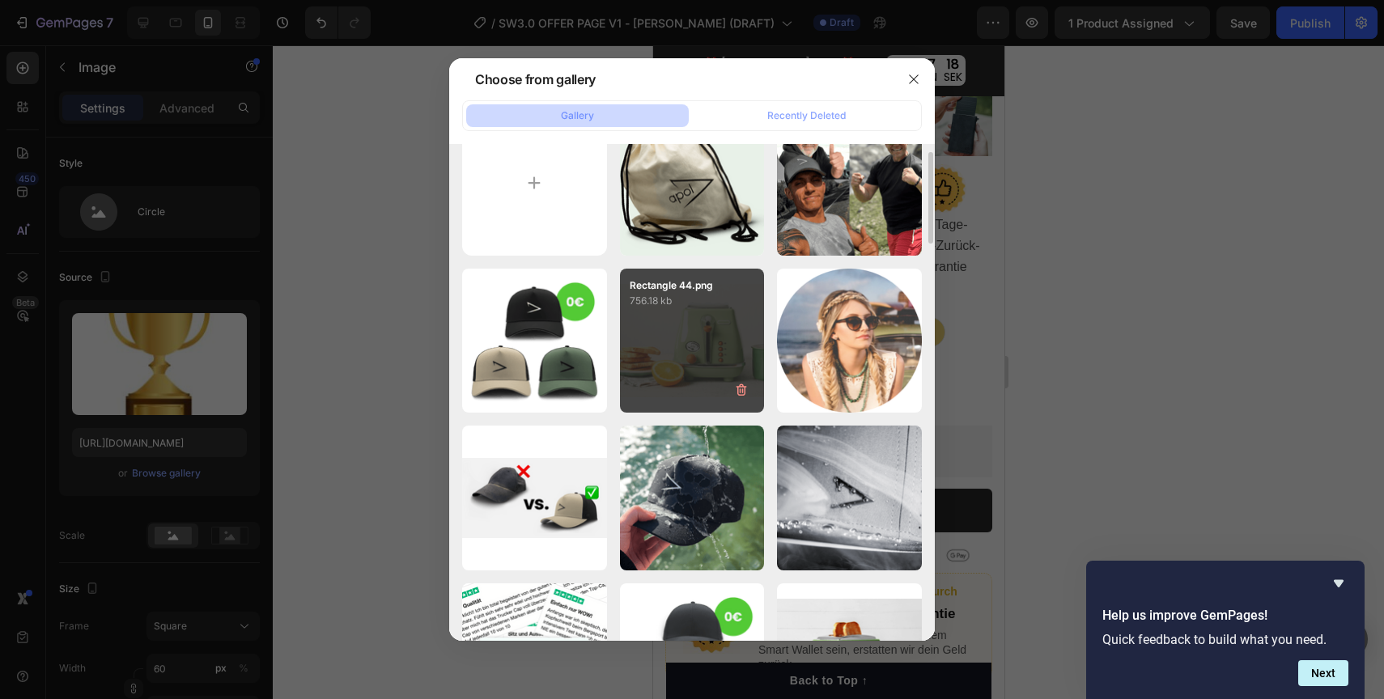
scroll to position [0, 0]
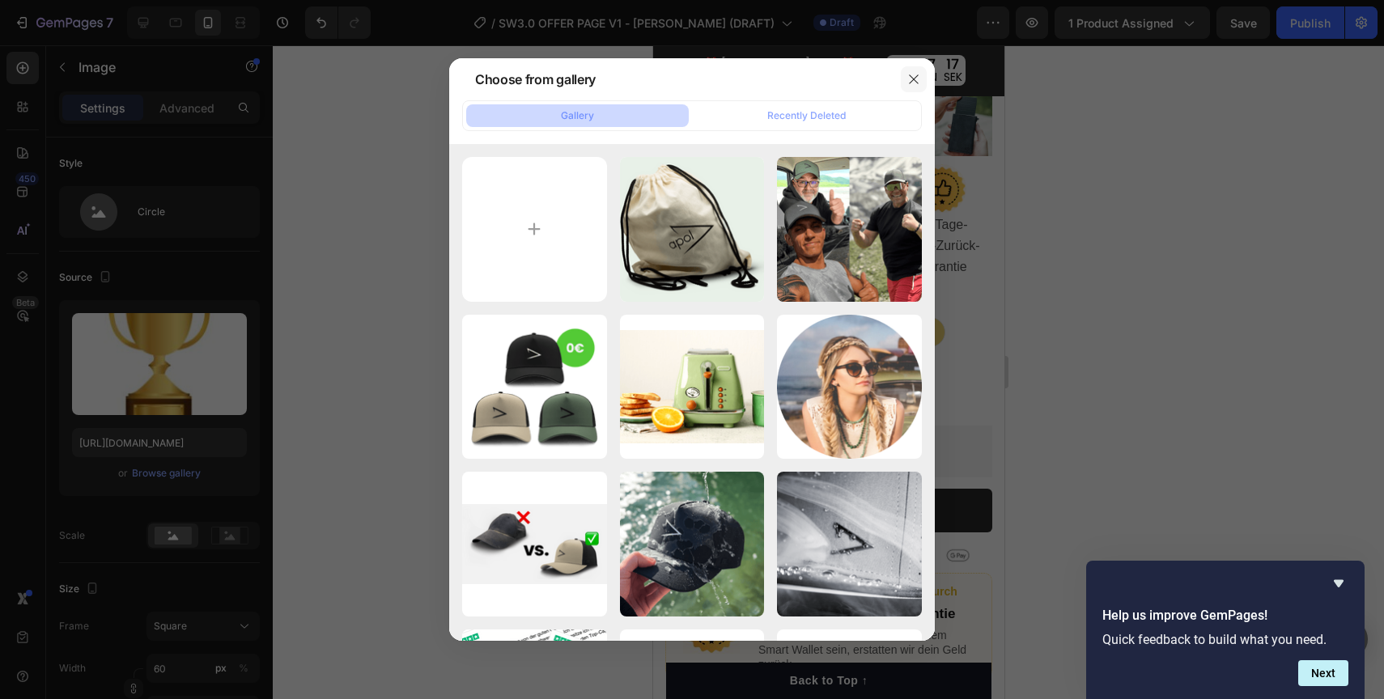
click at [915, 74] on icon "button" at bounding box center [913, 79] width 13 height 13
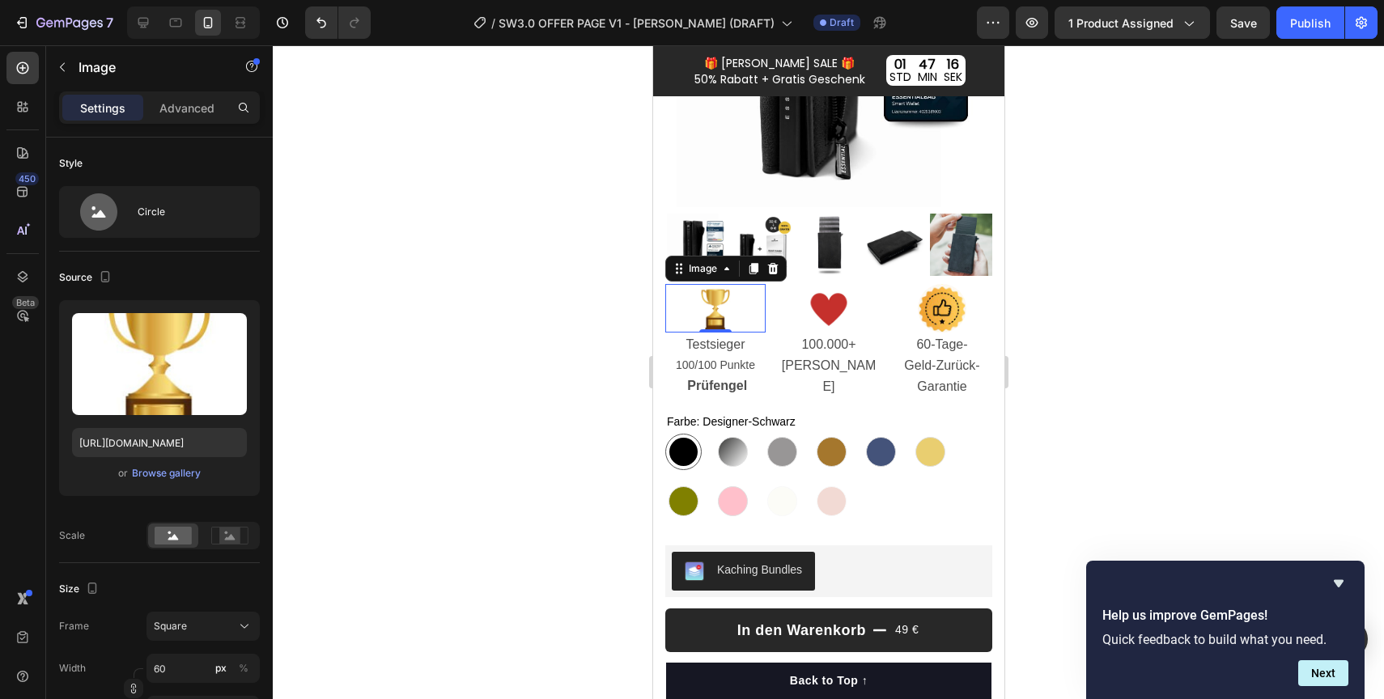
scroll to position [260, 0]
